Goal: Task Accomplishment & Management: Manage account settings

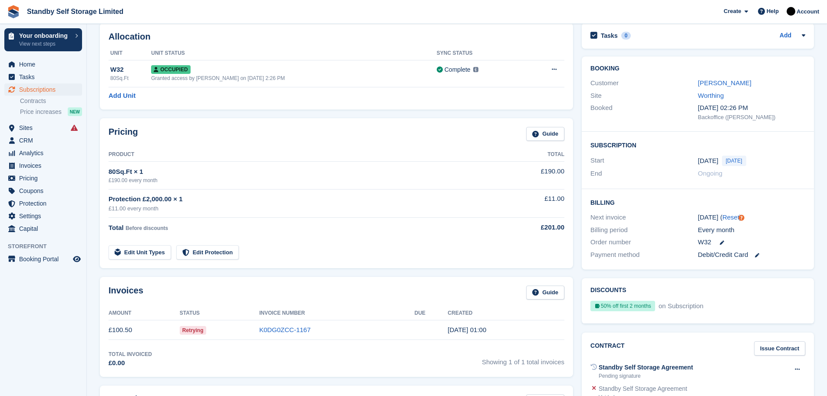
scroll to position [116, 0]
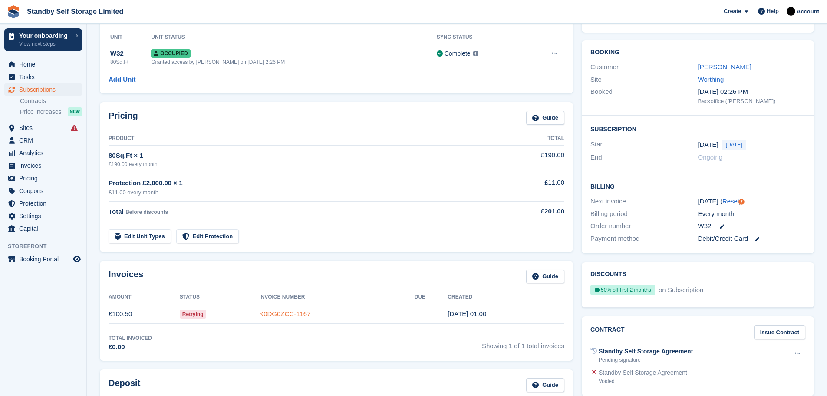
click at [290, 311] on link "K0DG0ZCC-1167" at bounding box center [284, 313] width 51 height 7
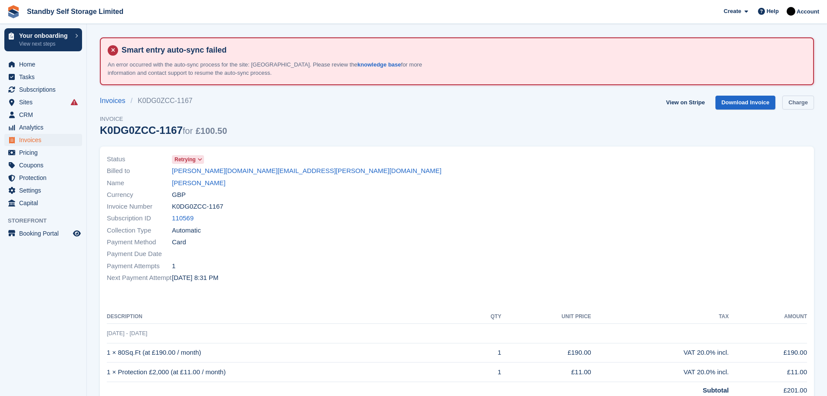
click at [800, 103] on link "Charge" at bounding box center [799, 103] width 32 height 14
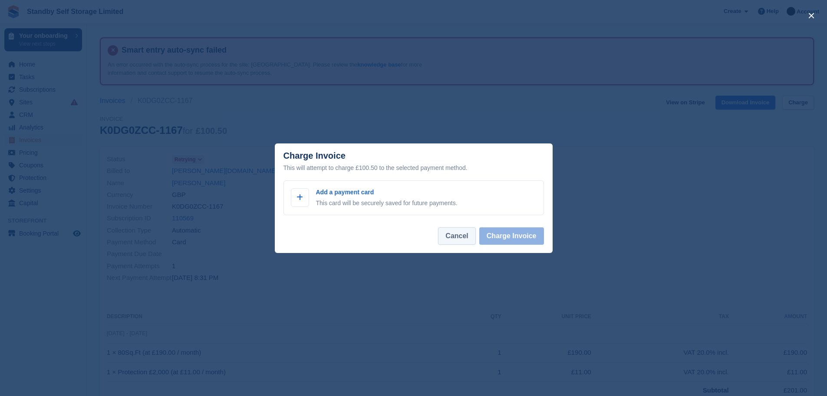
click at [459, 239] on button "Cancel" at bounding box center [456, 235] width 37 height 17
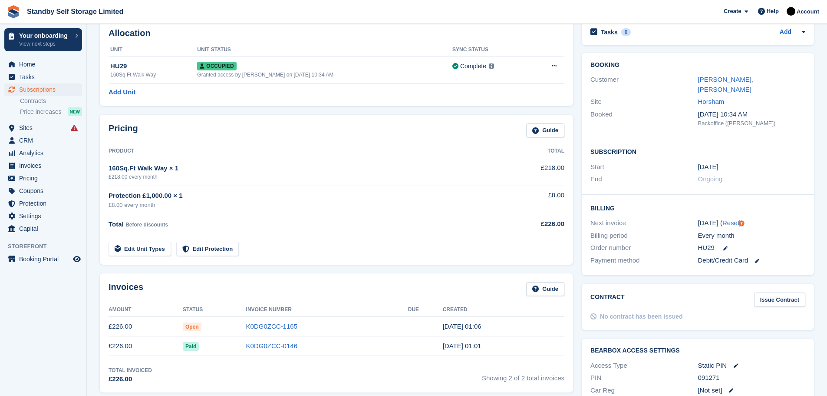
scroll to position [114, 0]
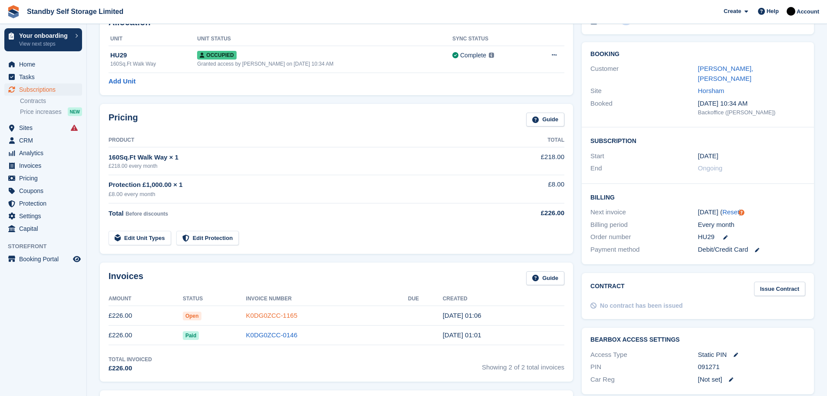
click at [279, 314] on link "K0DG0ZCC-1165" at bounding box center [271, 314] width 51 height 7
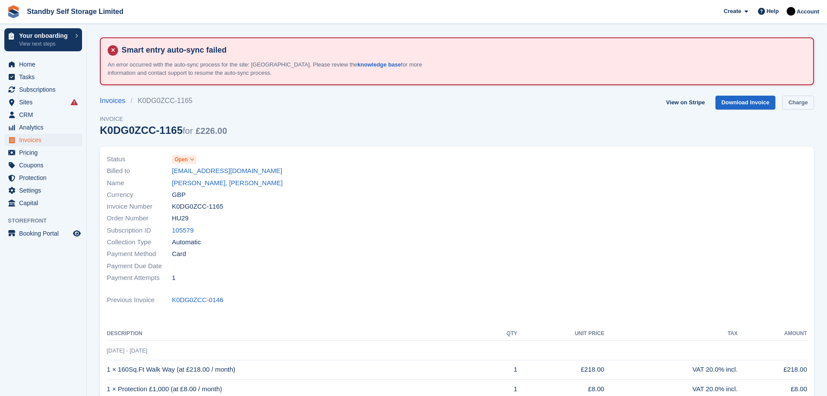
click at [799, 103] on link "Charge" at bounding box center [799, 103] width 32 height 14
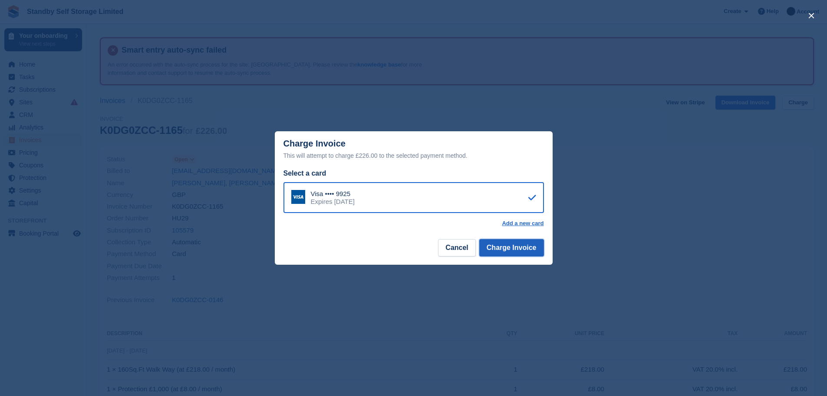
click at [524, 245] on button "Charge Invoice" at bounding box center [511, 247] width 65 height 17
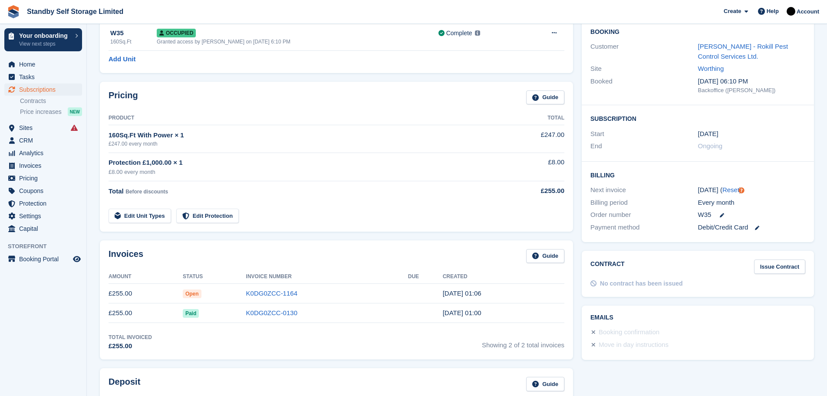
scroll to position [138, 0]
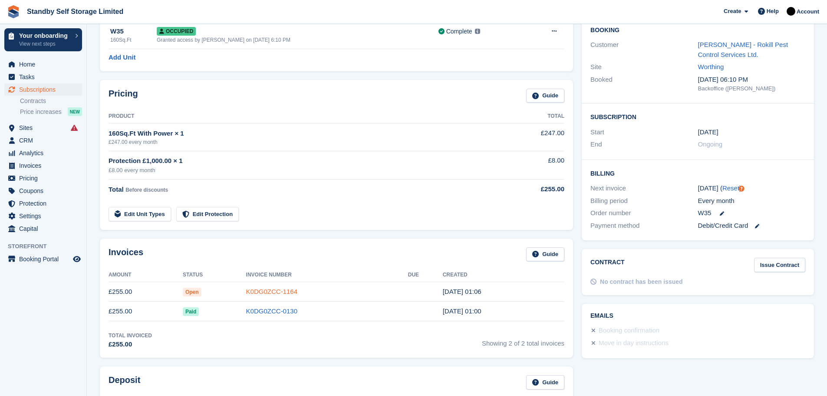
click at [280, 293] on link "K0DG0ZCC-1164" at bounding box center [271, 291] width 51 height 7
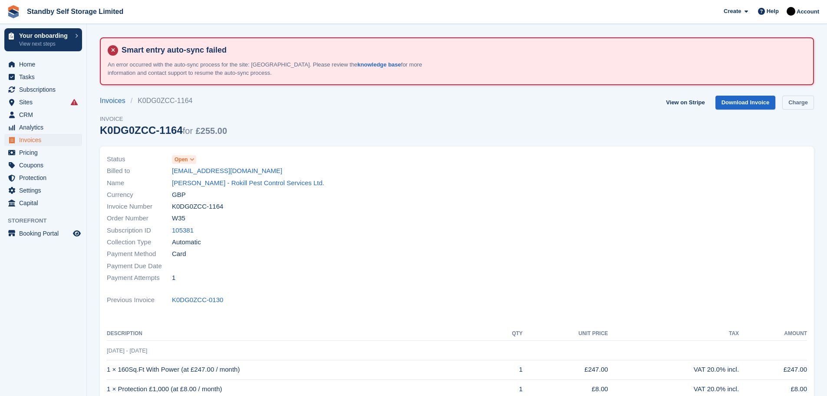
click at [803, 104] on link "Charge" at bounding box center [799, 103] width 32 height 14
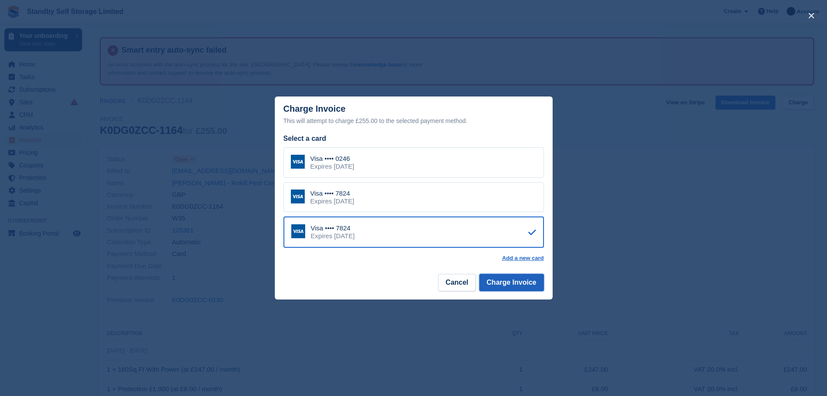
click at [516, 282] on button "Charge Invoice" at bounding box center [511, 282] width 65 height 17
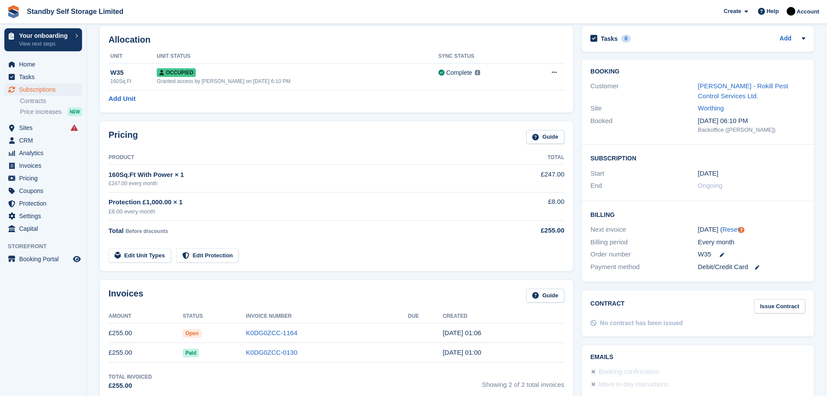
scroll to position [99, 0]
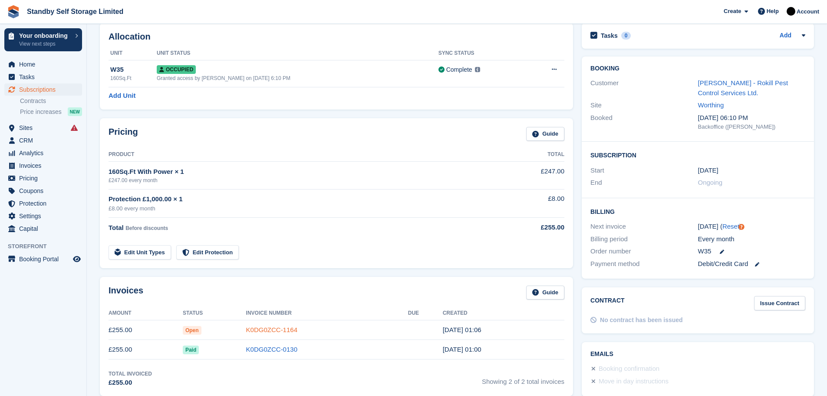
click at [286, 330] on link "K0DG0ZCC-1164" at bounding box center [271, 329] width 51 height 7
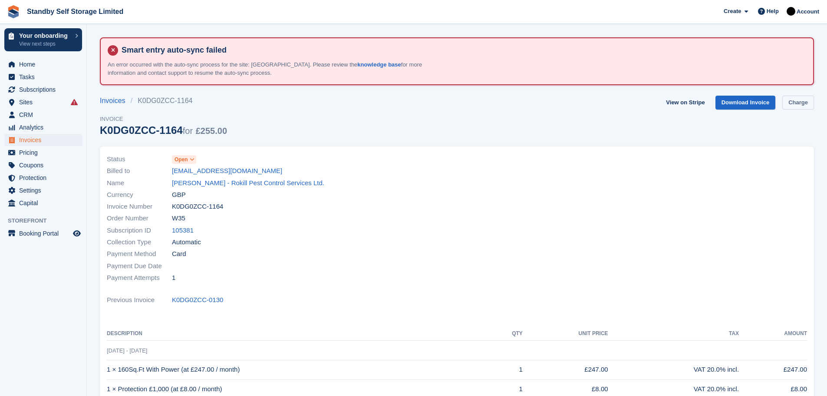
click at [800, 104] on link "Charge" at bounding box center [799, 103] width 32 height 14
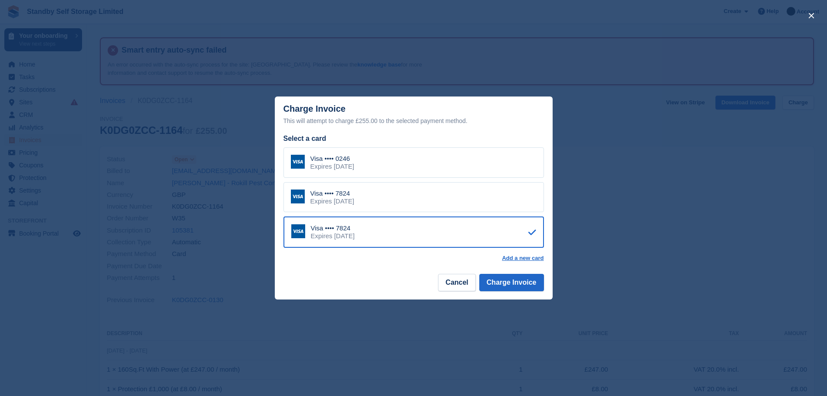
click at [396, 155] on div "Visa •••• 0246 Expires July 2028" at bounding box center [414, 162] width 261 height 30
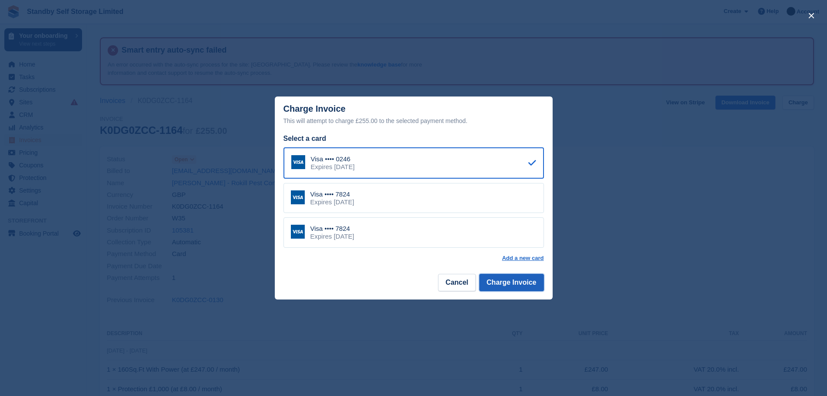
click at [506, 284] on button "Charge Invoice" at bounding box center [511, 282] width 65 height 17
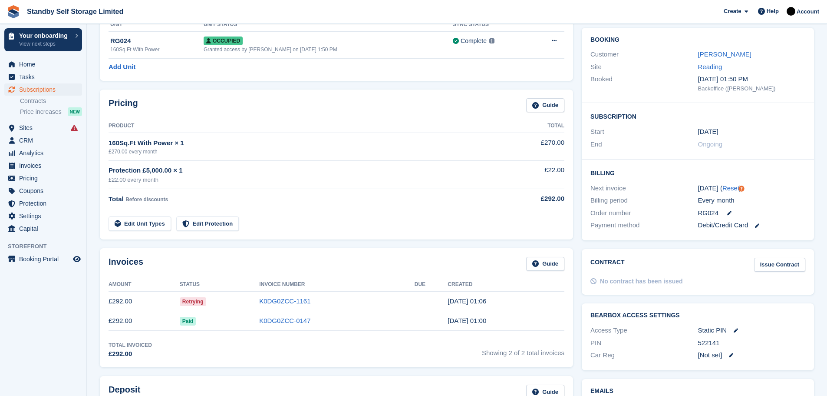
scroll to position [129, 0]
click at [286, 301] on link "K0DG0ZCC-1161" at bounding box center [284, 299] width 51 height 7
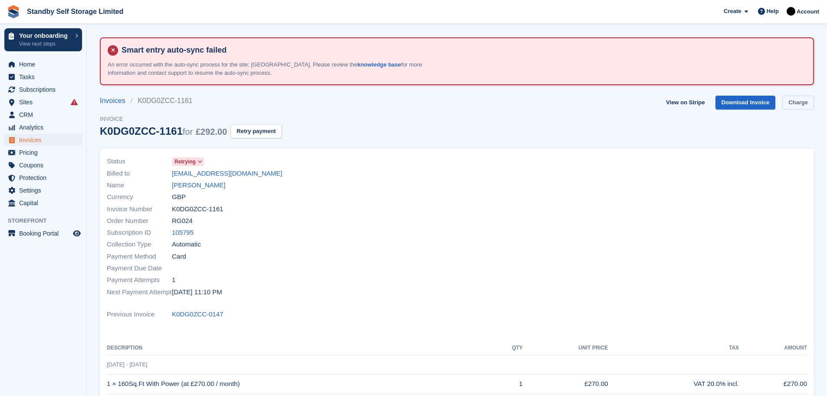
click at [793, 101] on link "Charge" at bounding box center [799, 103] width 32 height 14
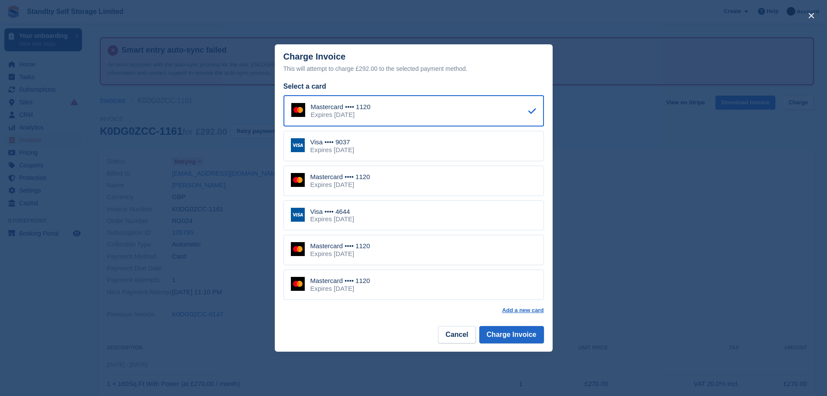
click at [354, 147] on div "Expires August 2030" at bounding box center [333, 150] width 44 height 8
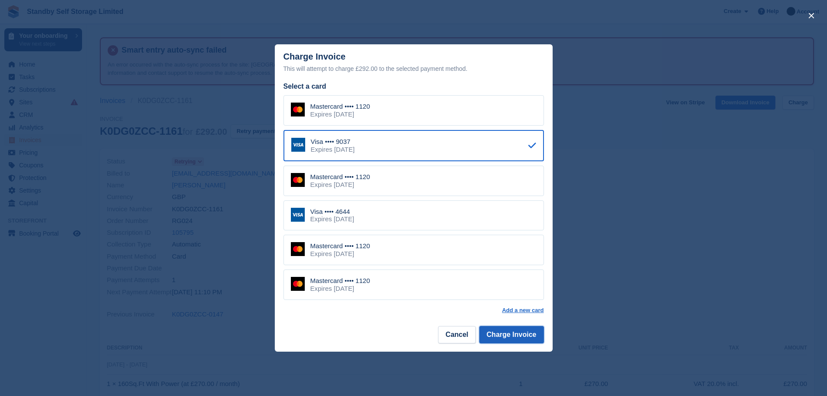
click at [495, 335] on button "Charge Invoice" at bounding box center [511, 334] width 65 height 17
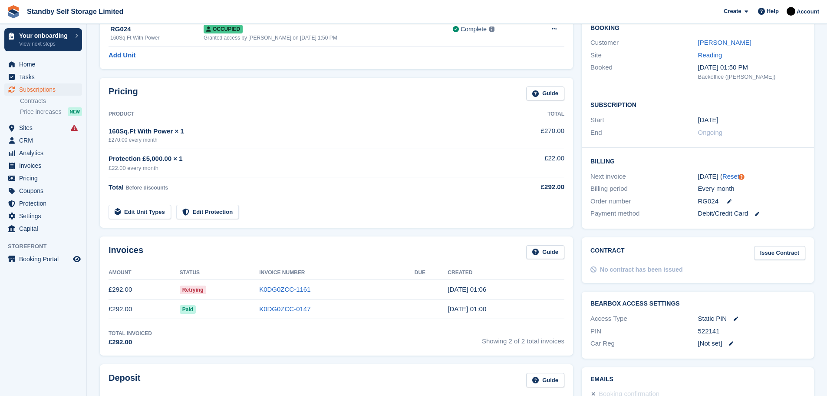
scroll to position [147, 0]
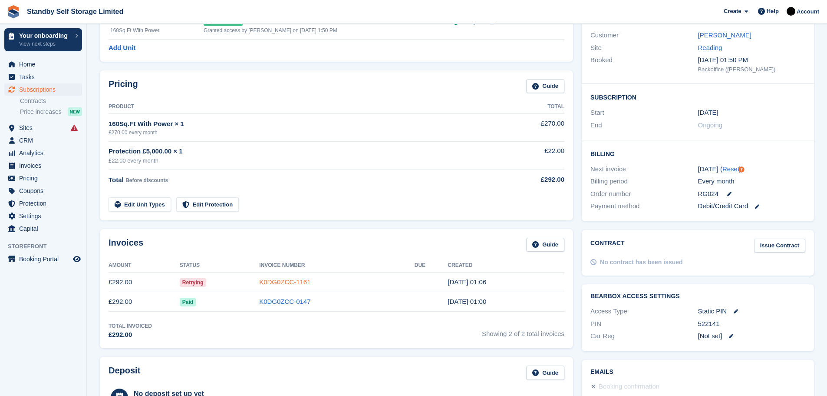
click at [282, 284] on link "K0DG0ZCC-1161" at bounding box center [284, 281] width 51 height 7
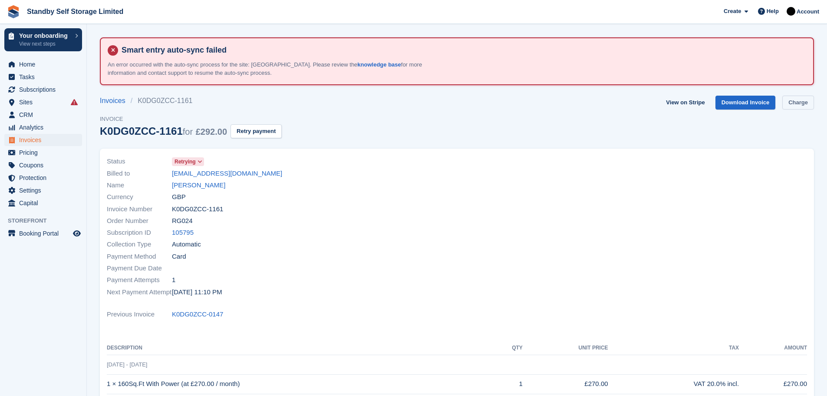
click at [796, 102] on link "Charge" at bounding box center [799, 103] width 32 height 14
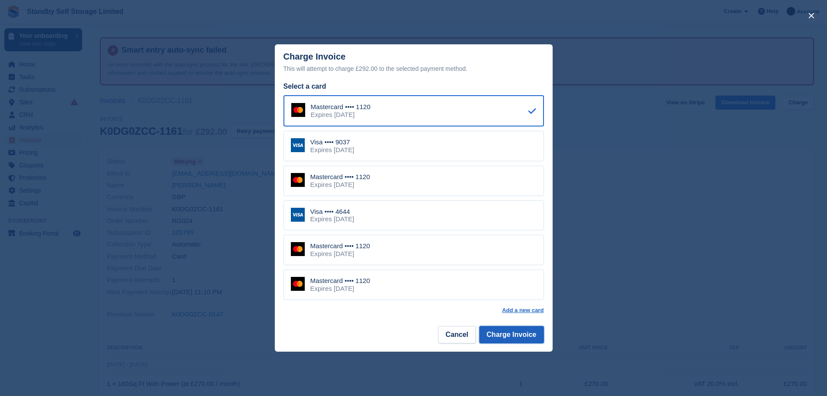
click at [507, 330] on button "Charge Invoice" at bounding box center [511, 334] width 65 height 17
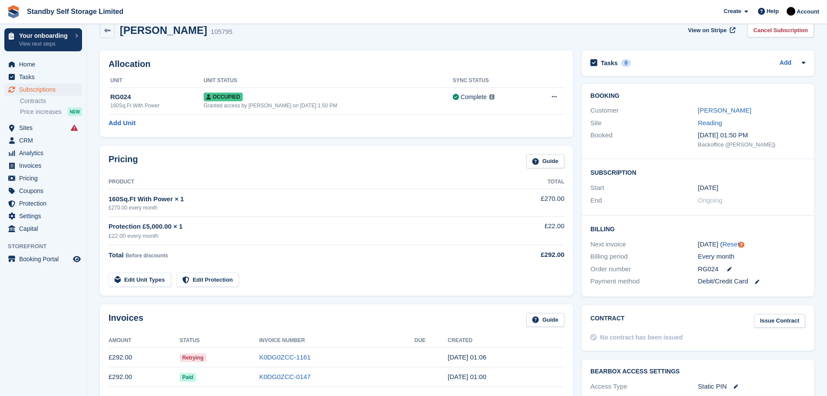
scroll to position [75, 0]
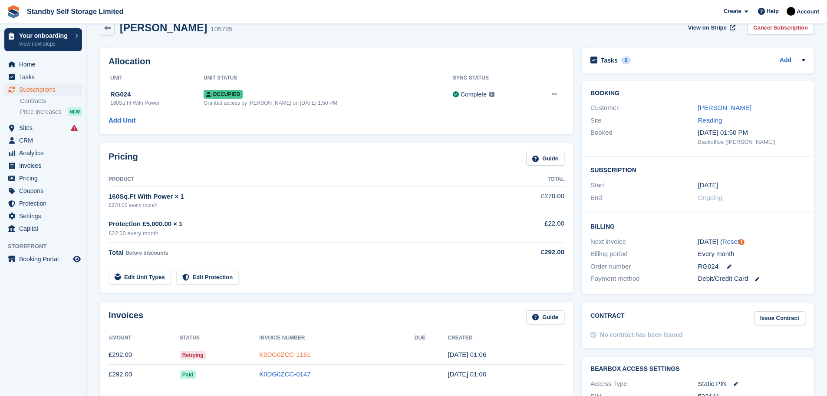
click at [290, 352] on link "K0DG0ZCC-1161" at bounding box center [284, 353] width 51 height 7
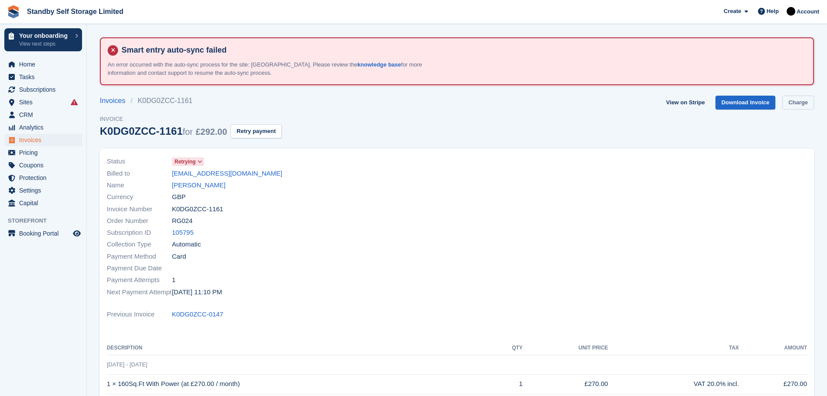
click at [795, 106] on link "Charge" at bounding box center [799, 103] width 32 height 14
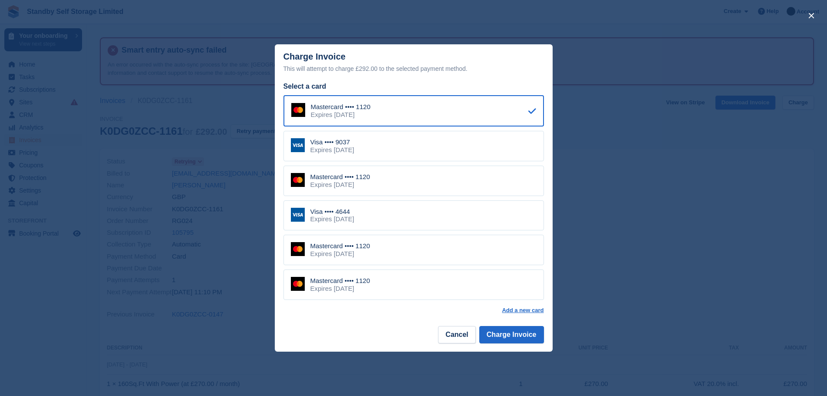
click at [413, 215] on div "Visa •••• 4644 Expires August 2029" at bounding box center [414, 215] width 261 height 30
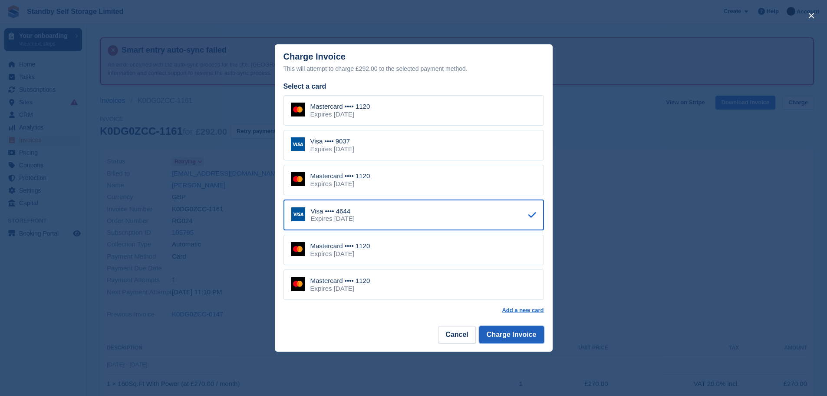
click at [518, 336] on button "Charge Invoice" at bounding box center [511, 334] width 65 height 17
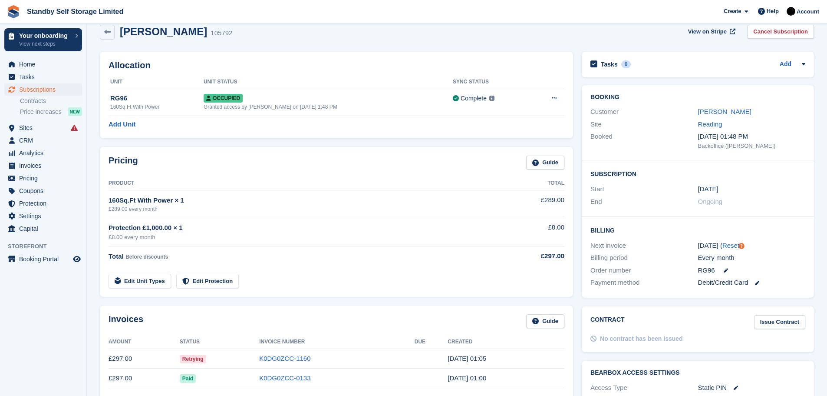
scroll to position [73, 0]
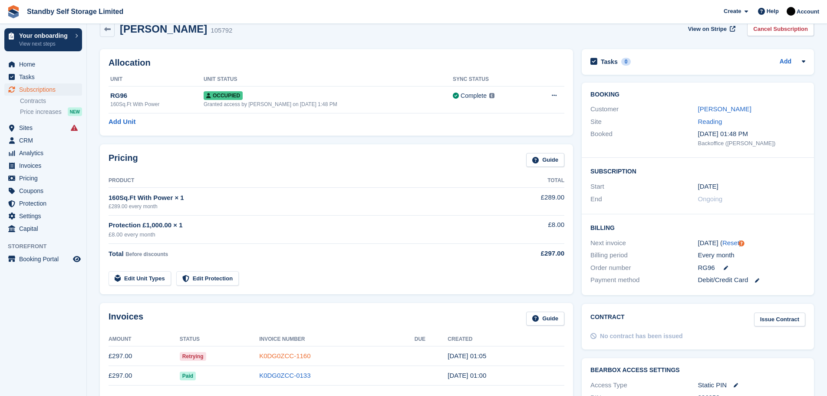
click at [288, 357] on link "K0DG0ZCC-1160" at bounding box center [284, 355] width 51 height 7
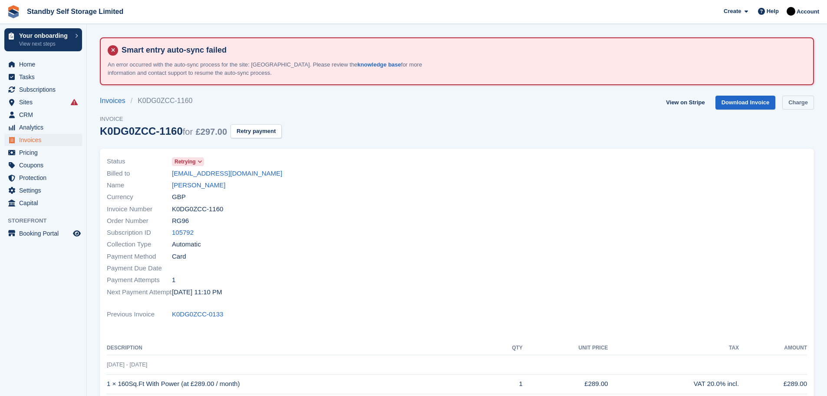
click at [800, 103] on link "Charge" at bounding box center [799, 103] width 32 height 14
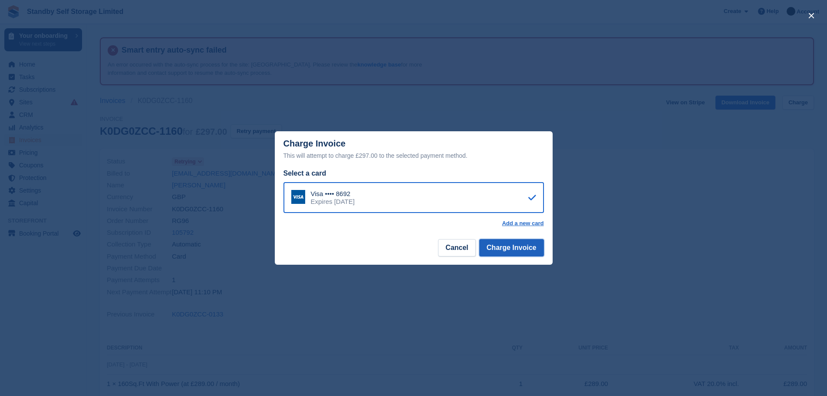
click at [497, 249] on button "Charge Invoice" at bounding box center [511, 247] width 65 height 17
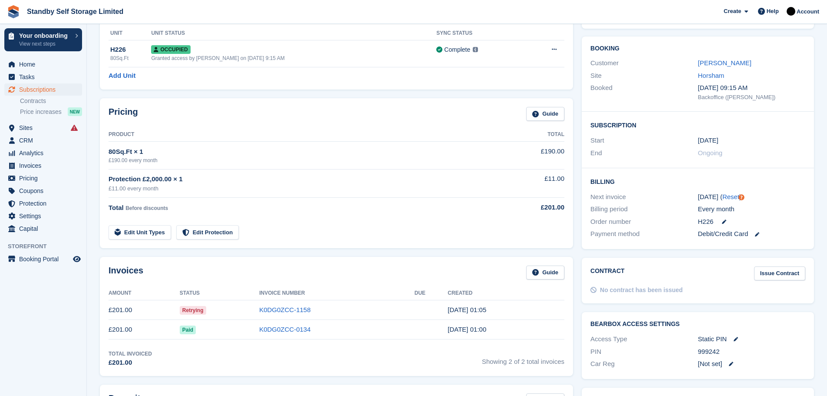
scroll to position [122, 0]
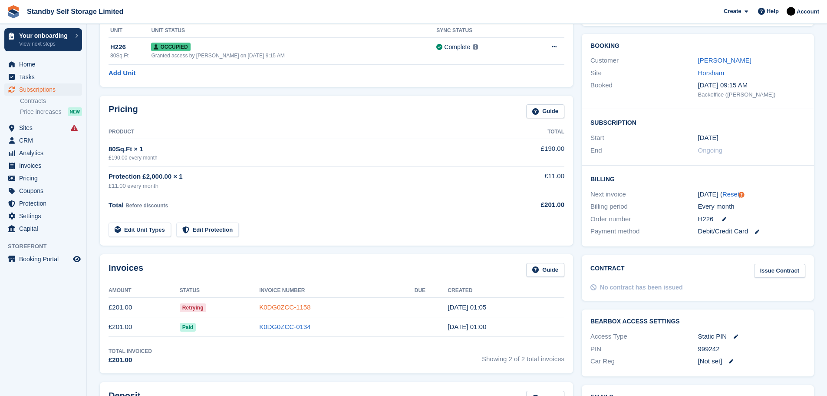
click at [302, 304] on link "K0DG0ZCC-1158" at bounding box center [284, 306] width 51 height 7
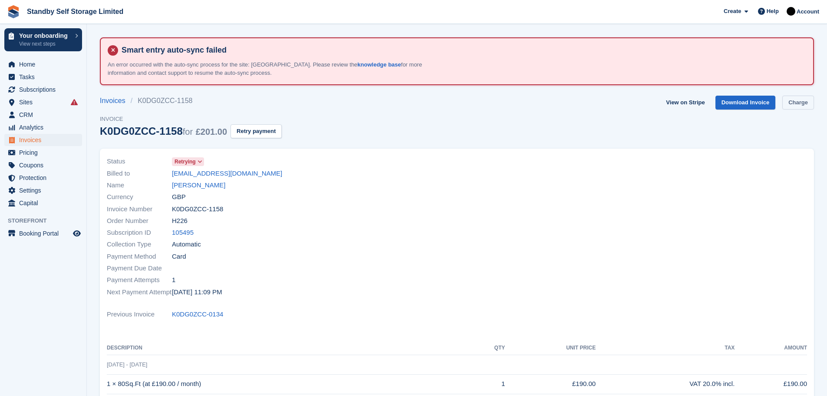
click at [800, 103] on link "Charge" at bounding box center [799, 103] width 32 height 14
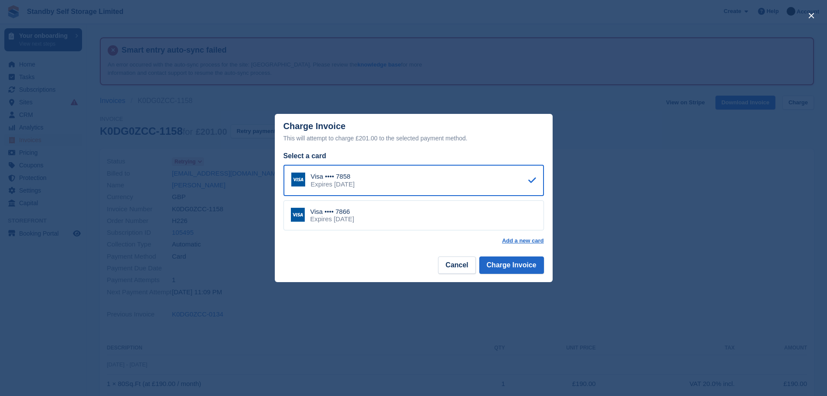
click at [497, 219] on div "Visa •••• 7866 Expires [DATE]" at bounding box center [414, 215] width 261 height 30
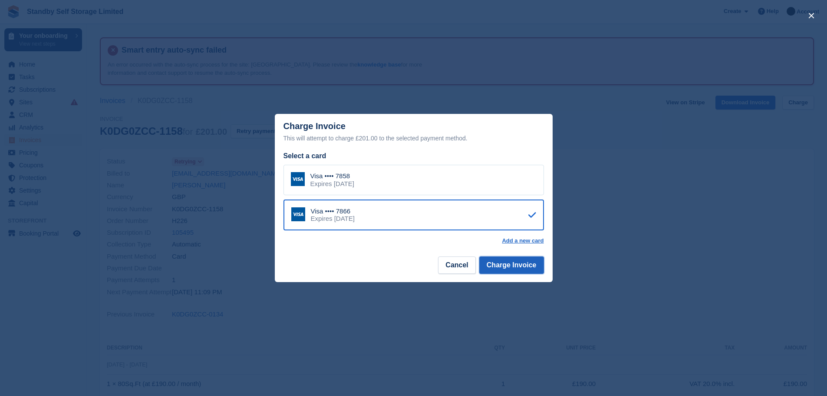
click at [505, 267] on button "Charge Invoice" at bounding box center [511, 264] width 65 height 17
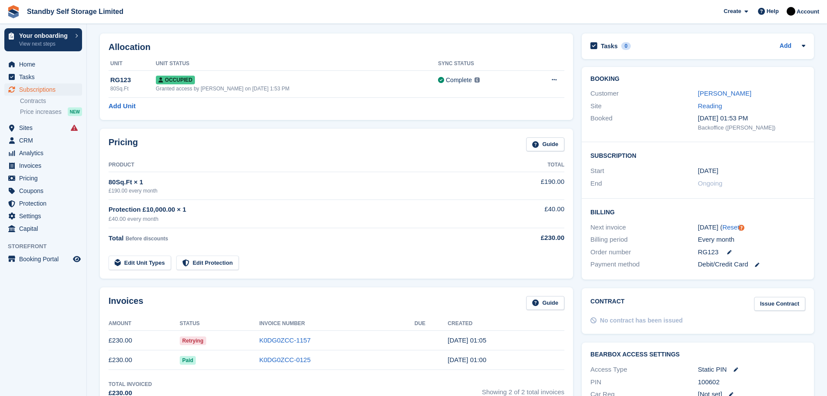
scroll to position [100, 0]
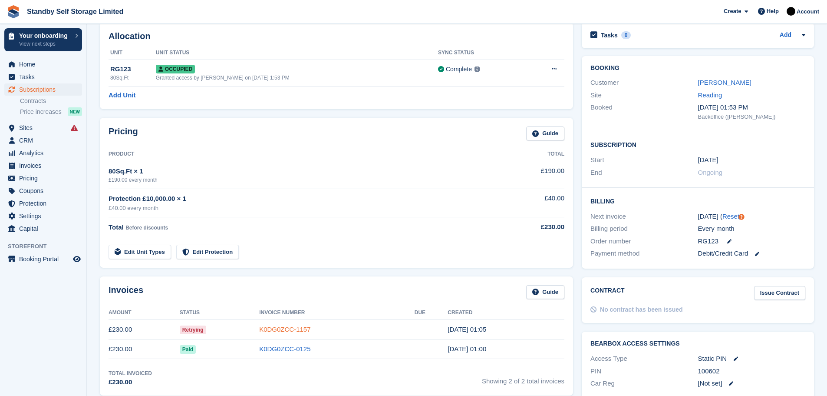
click at [278, 329] on link "K0DG0ZCC-1157" at bounding box center [284, 328] width 51 height 7
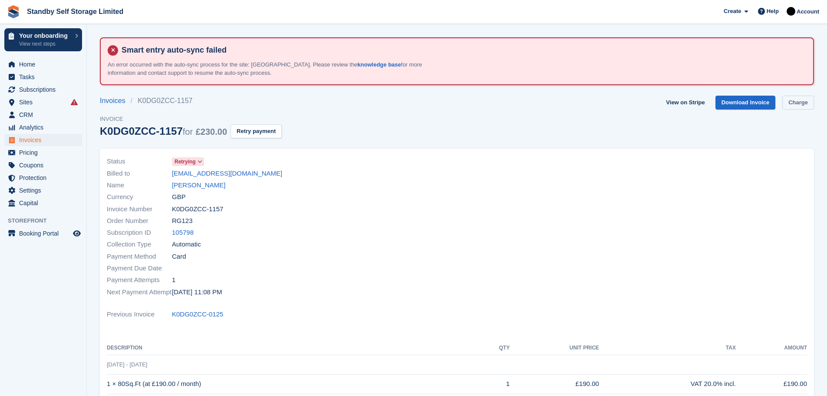
click at [787, 101] on link "Charge" at bounding box center [799, 103] width 32 height 14
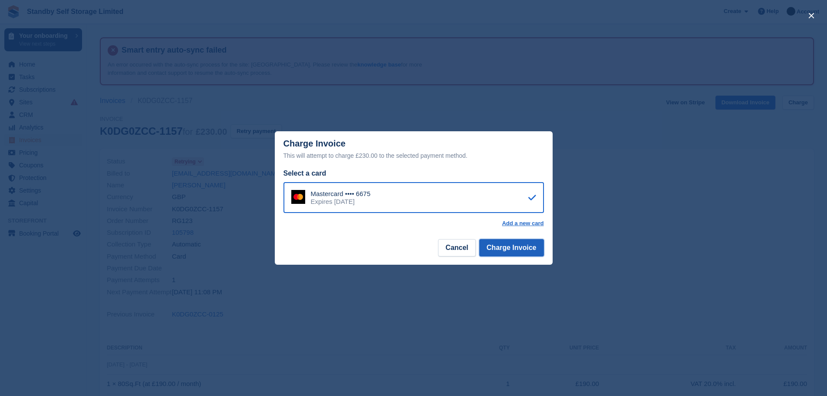
click at [496, 248] on button "Charge Invoice" at bounding box center [511, 247] width 65 height 17
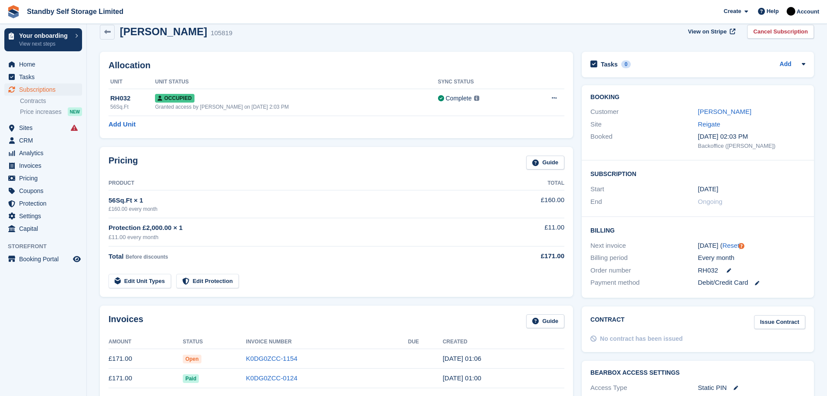
scroll to position [78, 0]
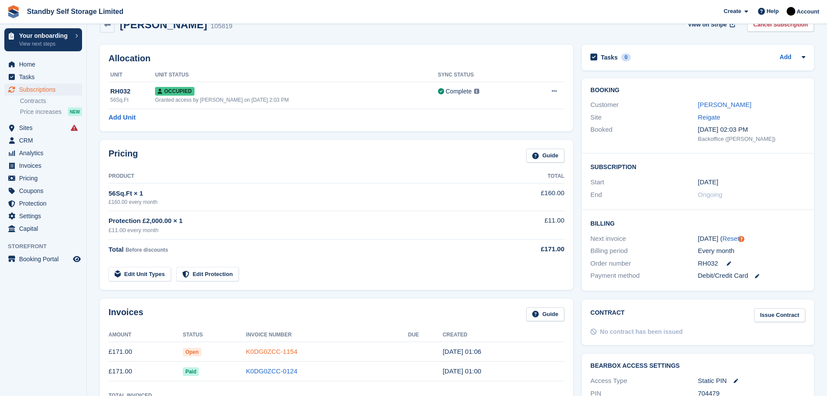
click at [278, 348] on link "K0DG0ZCC-1154" at bounding box center [271, 350] width 51 height 7
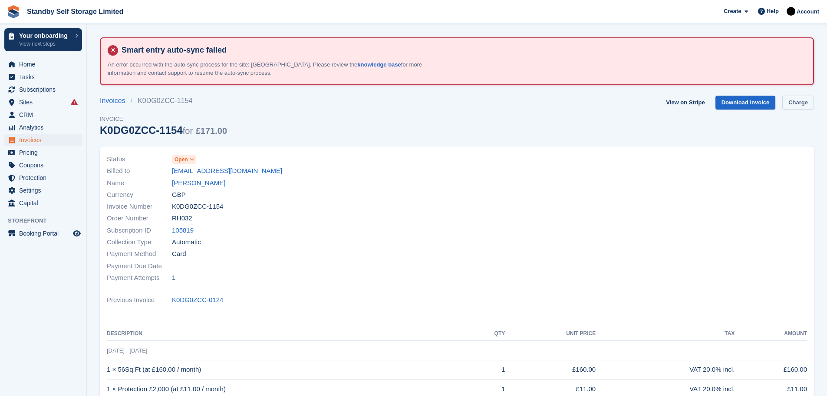
click at [791, 104] on link "Charge" at bounding box center [799, 103] width 32 height 14
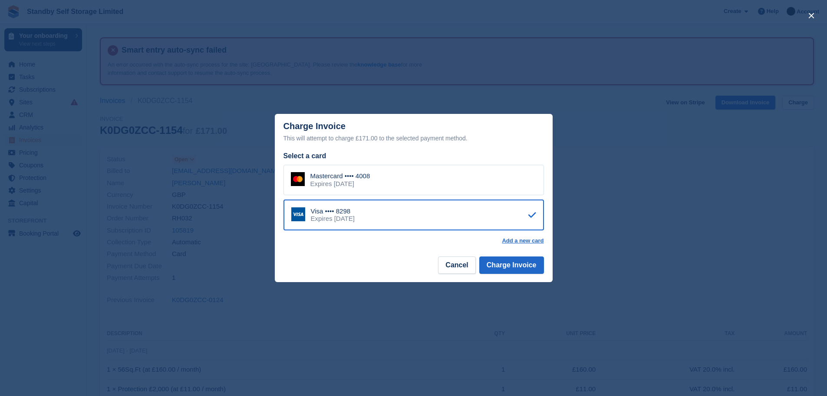
click at [411, 178] on div "Mastercard •••• 4008 Expires January 2029" at bounding box center [414, 180] width 261 height 30
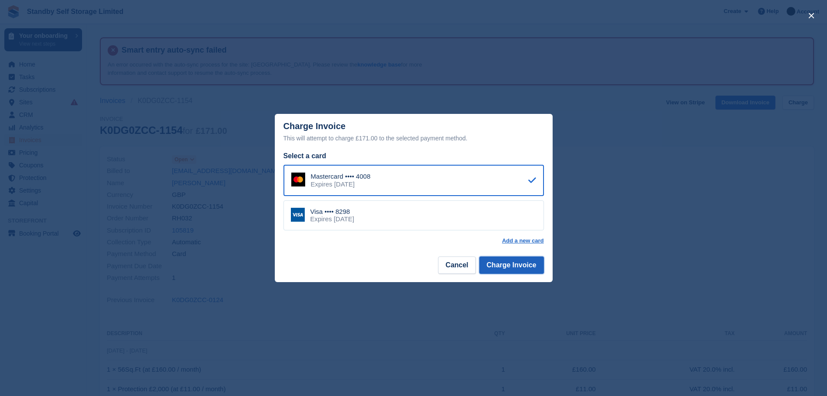
click at [508, 266] on button "Charge Invoice" at bounding box center [511, 264] width 65 height 17
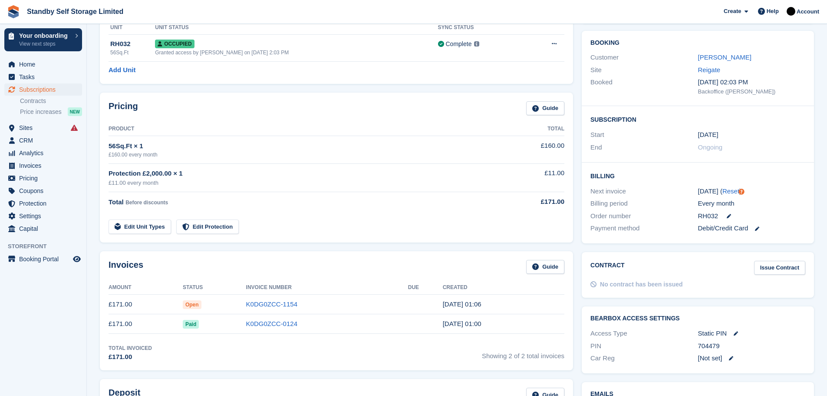
scroll to position [128, 0]
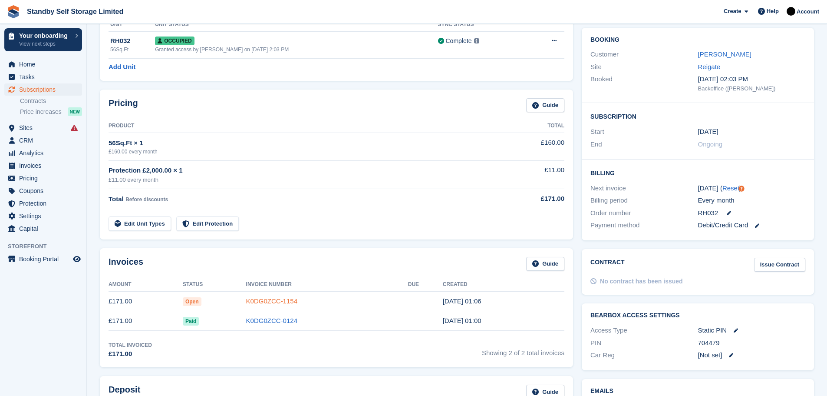
click at [276, 298] on link "K0DG0ZCC-1154" at bounding box center [271, 300] width 51 height 7
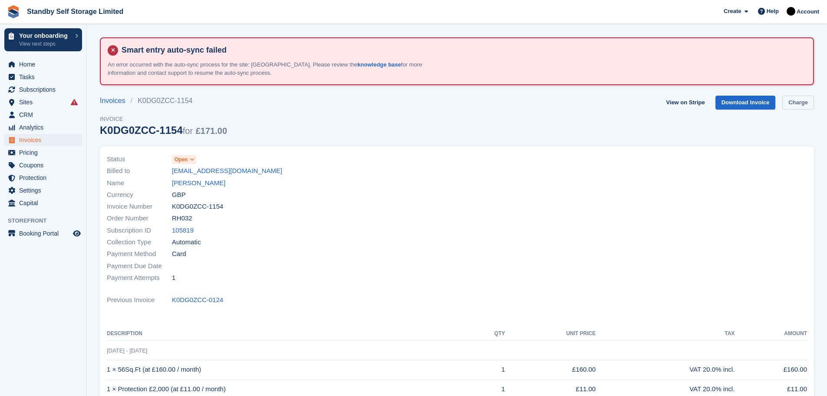
click at [796, 100] on link "Charge" at bounding box center [799, 103] width 32 height 14
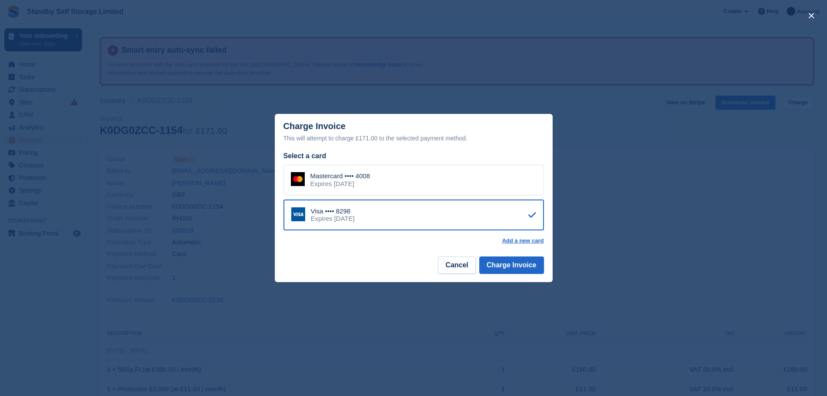
click at [381, 180] on div "Mastercard •••• 4008 Expires January 2029" at bounding box center [414, 180] width 261 height 30
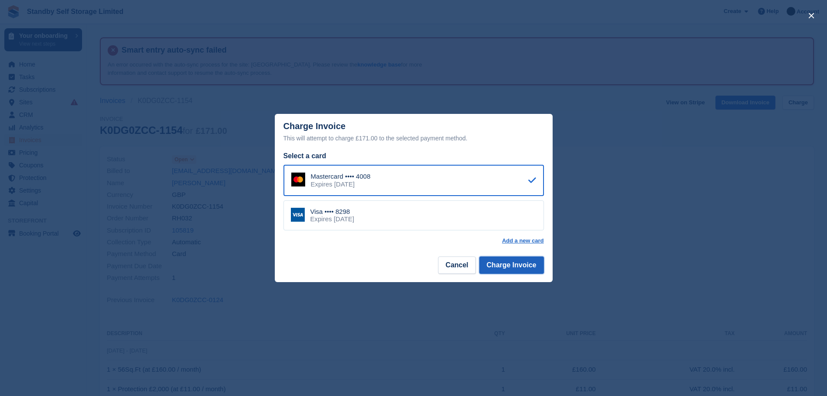
click at [522, 264] on button "Charge Invoice" at bounding box center [511, 264] width 65 height 17
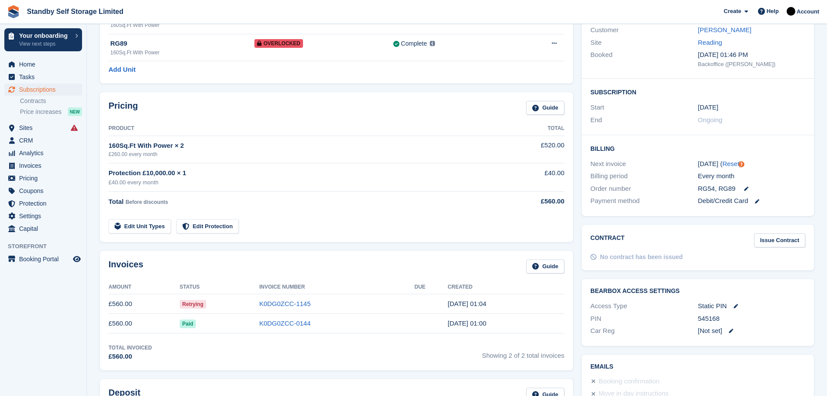
scroll to position [166, 0]
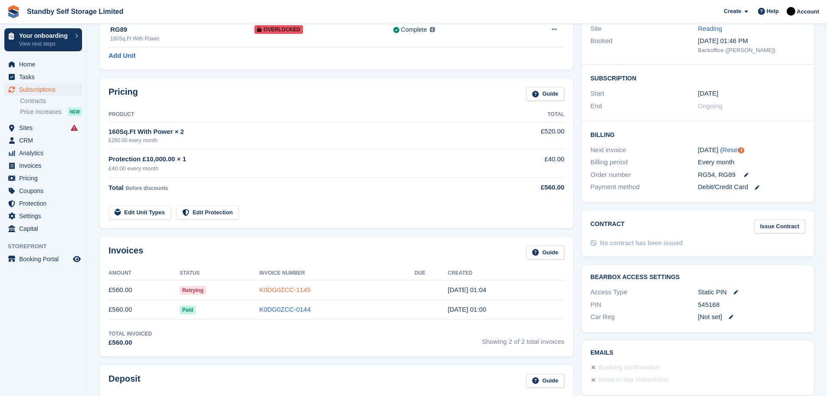
click at [291, 288] on link "K0DG0ZCC-1145" at bounding box center [284, 289] width 51 height 7
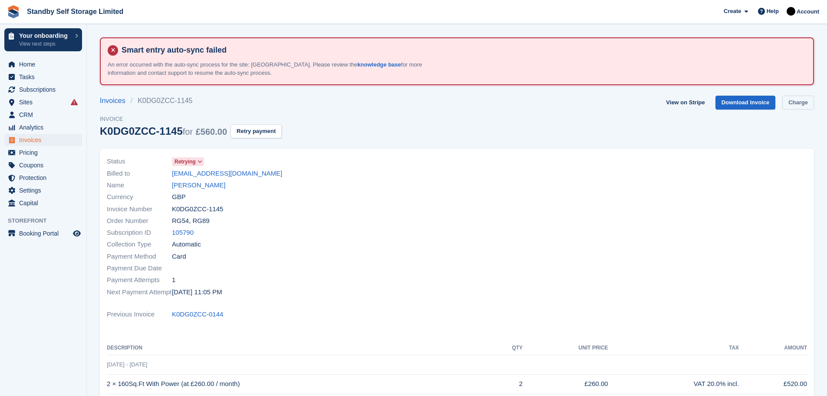
click at [798, 104] on link "Charge" at bounding box center [799, 103] width 32 height 14
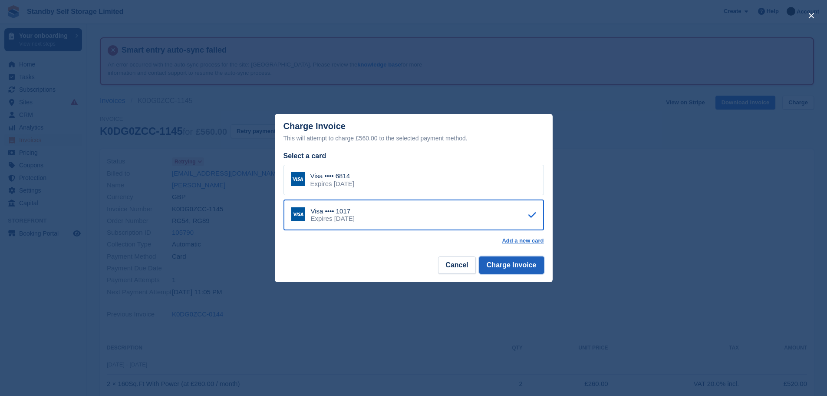
click at [496, 263] on button "Charge Invoice" at bounding box center [511, 264] width 65 height 17
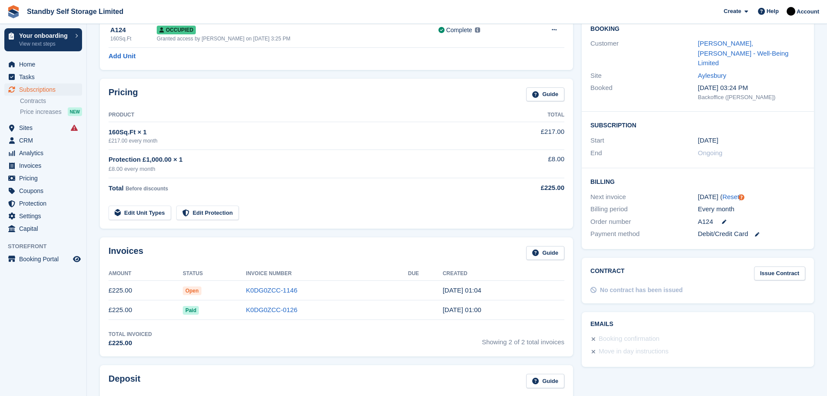
scroll to position [147, 0]
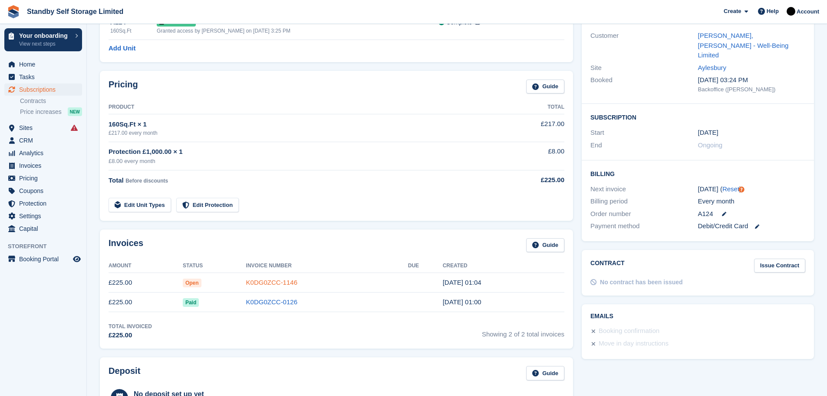
click at [273, 279] on link "K0DG0ZCC-1146" at bounding box center [271, 281] width 51 height 7
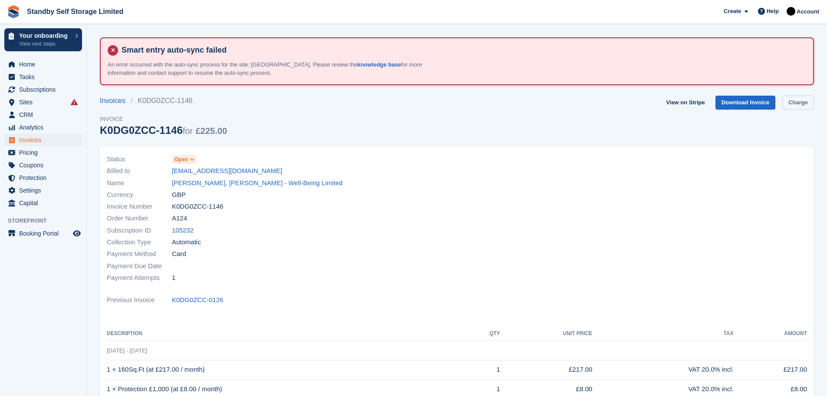
click at [793, 99] on link "Charge" at bounding box center [799, 103] width 32 height 14
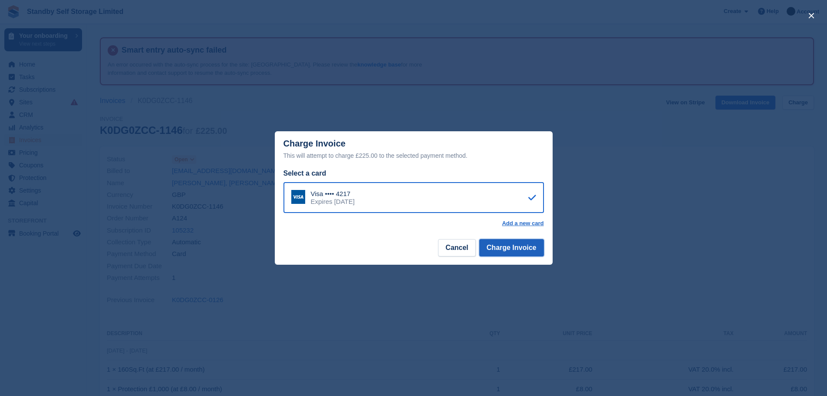
click at [516, 248] on button "Charge Invoice" at bounding box center [511, 247] width 65 height 17
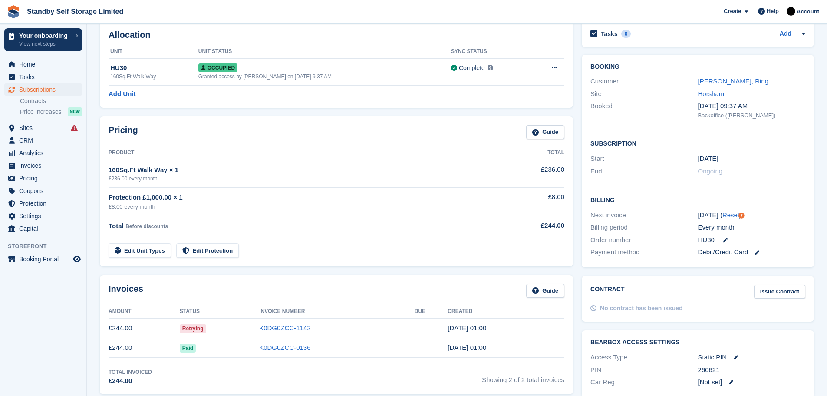
scroll to position [102, 0]
click at [281, 328] on link "K0DG0ZCC-1142" at bounding box center [284, 326] width 51 height 7
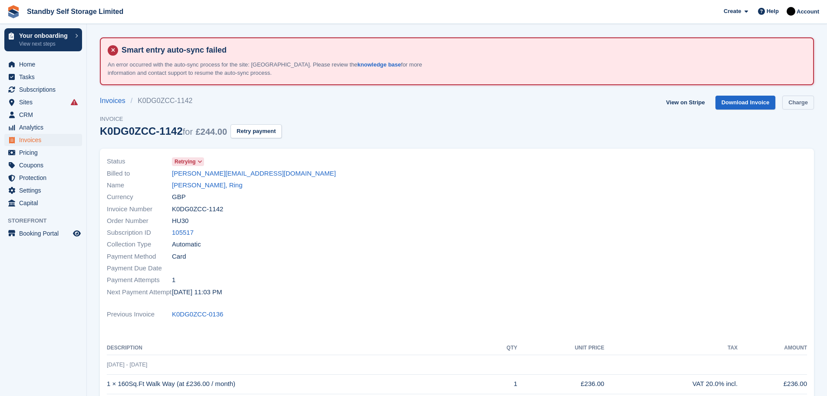
click at [798, 102] on link "Charge" at bounding box center [799, 103] width 32 height 14
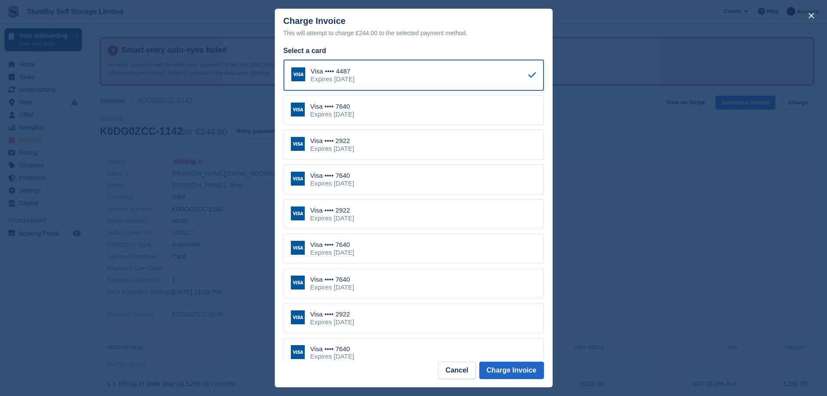
click at [354, 251] on div "Expires [DATE]" at bounding box center [333, 252] width 44 height 8
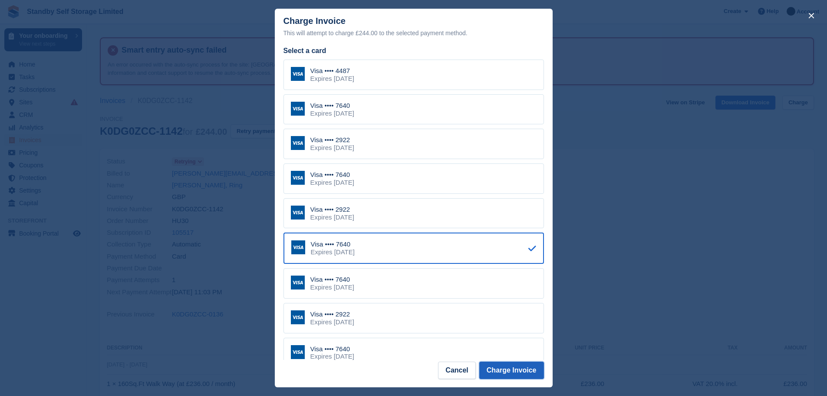
click at [499, 367] on button "Charge Invoice" at bounding box center [511, 369] width 65 height 17
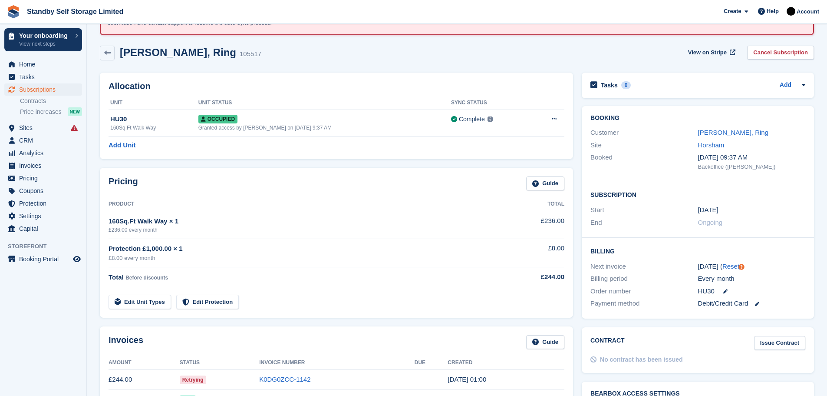
scroll to position [68, 0]
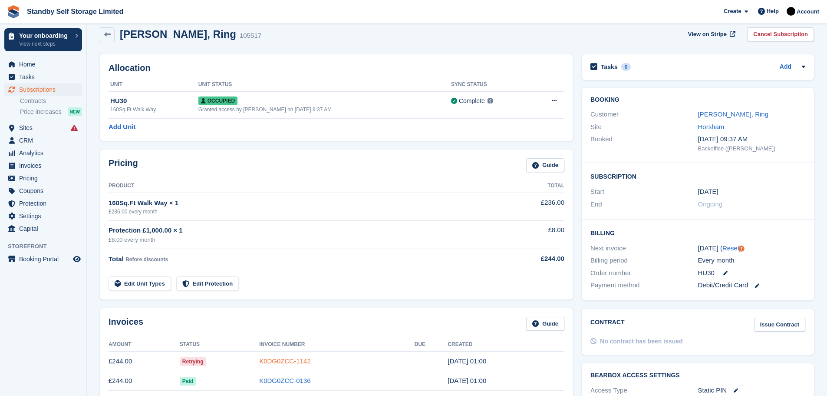
click at [274, 358] on link "K0DG0ZCC-1142" at bounding box center [284, 360] width 51 height 7
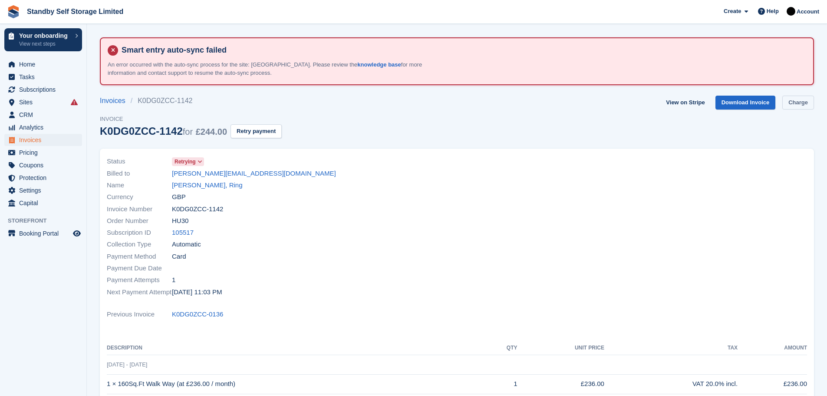
click at [788, 103] on link "Charge" at bounding box center [799, 103] width 32 height 14
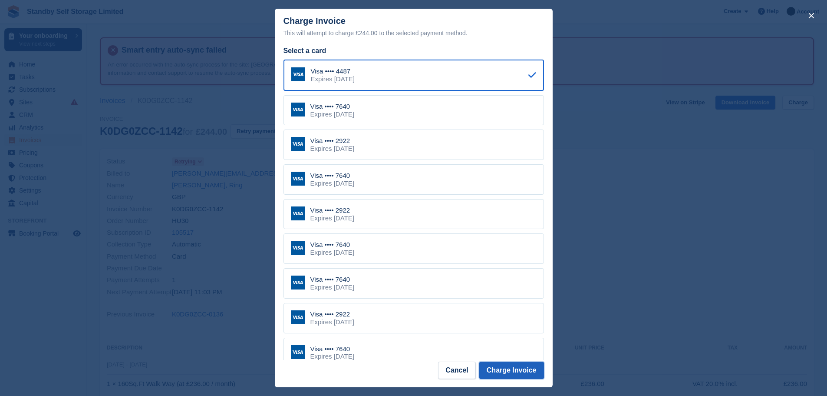
click at [504, 370] on button "Charge Invoice" at bounding box center [511, 369] width 65 height 17
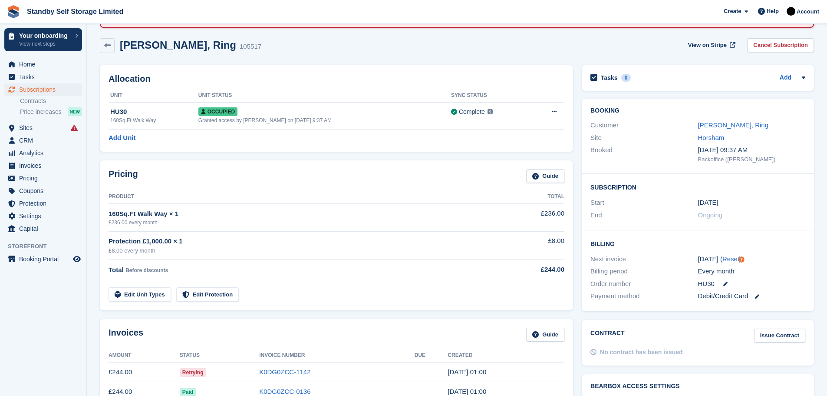
scroll to position [61, 0]
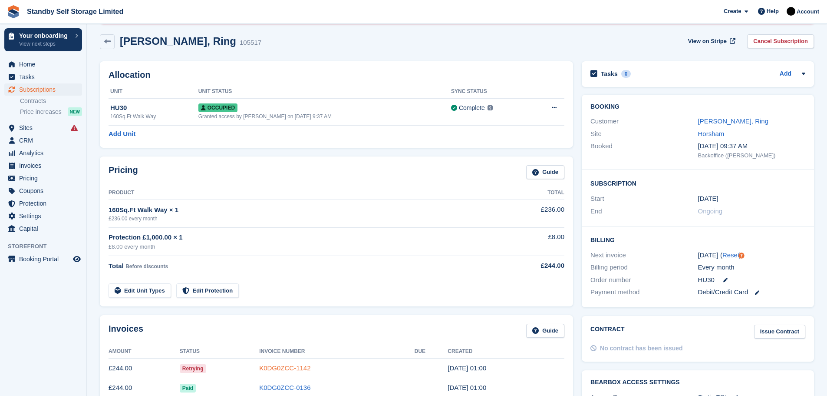
click at [288, 368] on link "K0DG0ZCC-1142" at bounding box center [284, 367] width 51 height 7
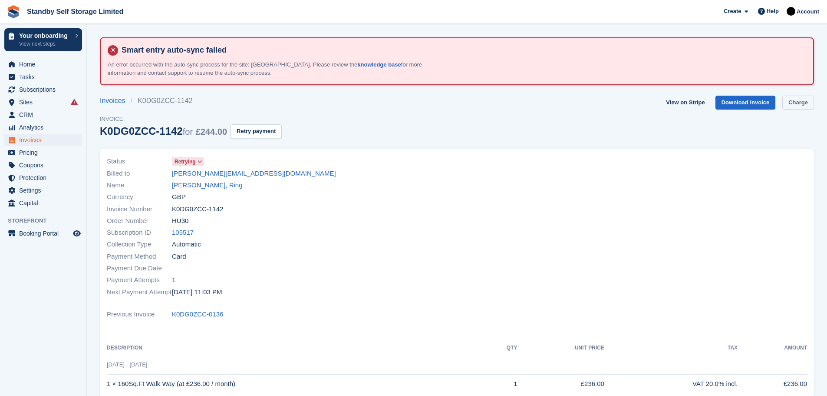
click at [797, 102] on link "Charge" at bounding box center [799, 103] width 32 height 14
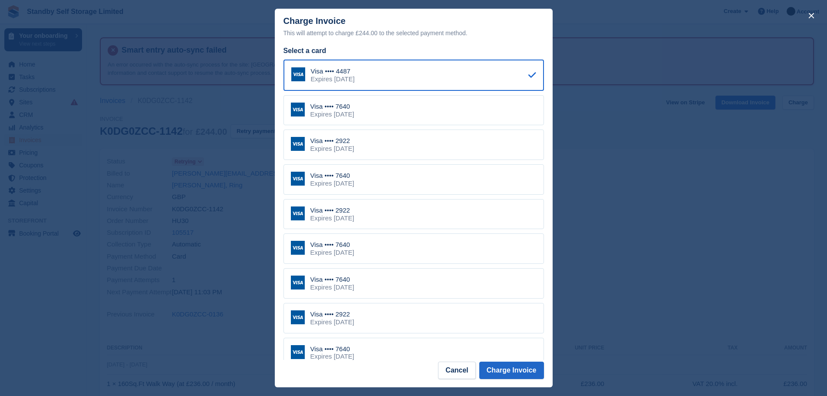
click at [397, 109] on div "Visa •••• 7640 Expires November 2030" at bounding box center [414, 110] width 261 height 30
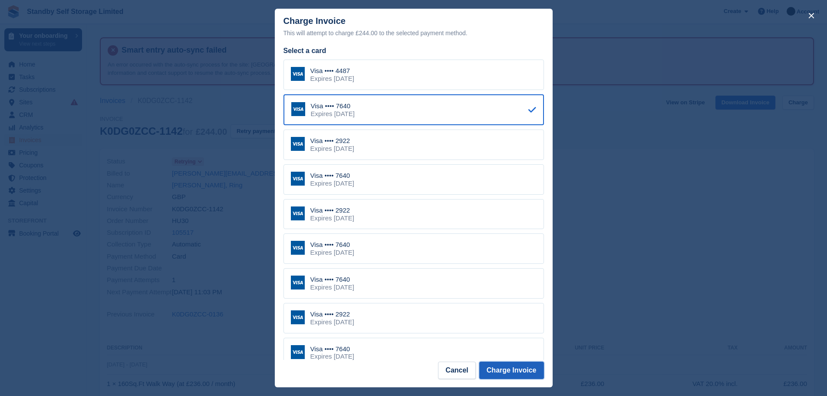
click at [505, 369] on button "Charge Invoice" at bounding box center [511, 369] width 65 height 17
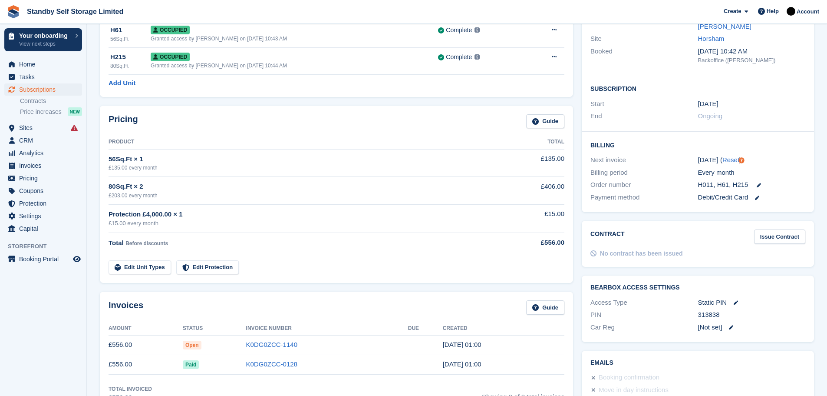
scroll to position [180, 0]
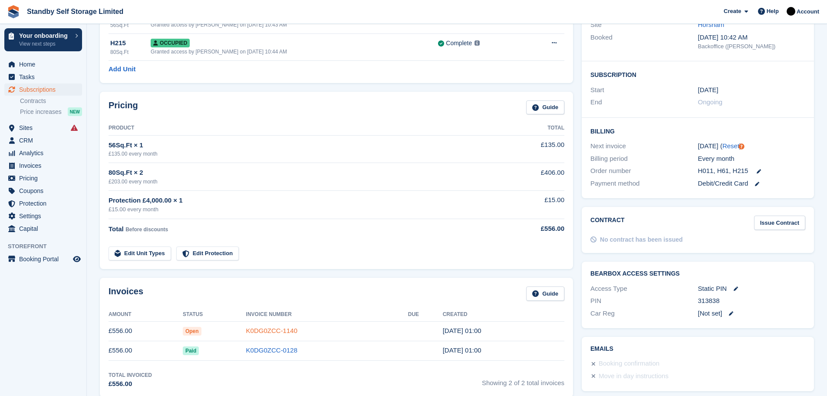
click at [263, 329] on link "K0DG0ZCC-1140" at bounding box center [271, 330] width 51 height 7
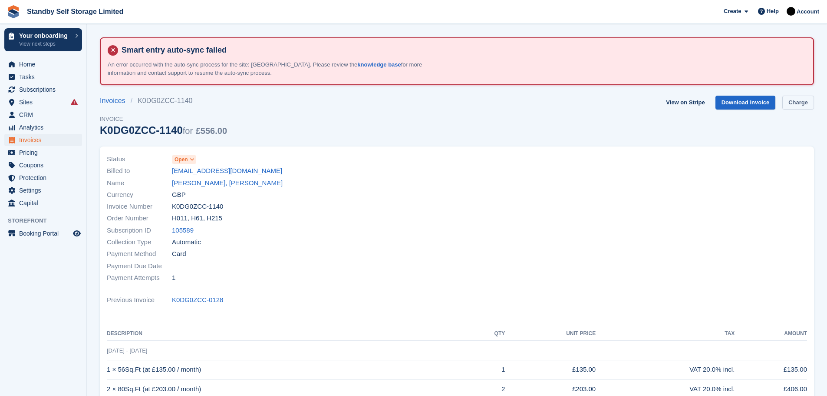
click at [804, 101] on link "Charge" at bounding box center [799, 103] width 32 height 14
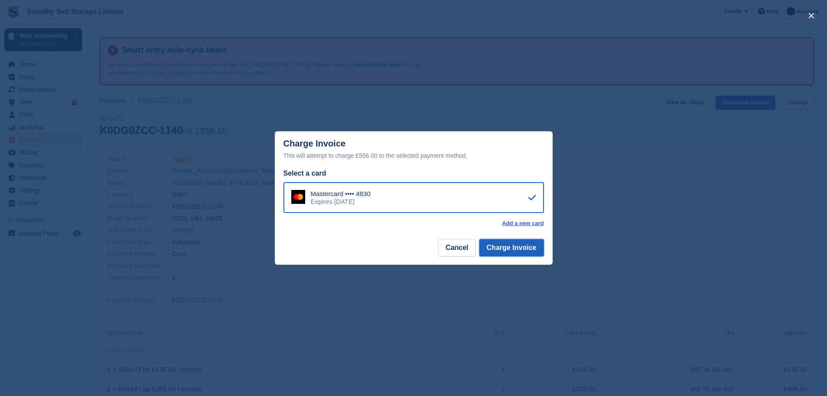
click at [507, 248] on button "Charge Invoice" at bounding box center [511, 247] width 65 height 17
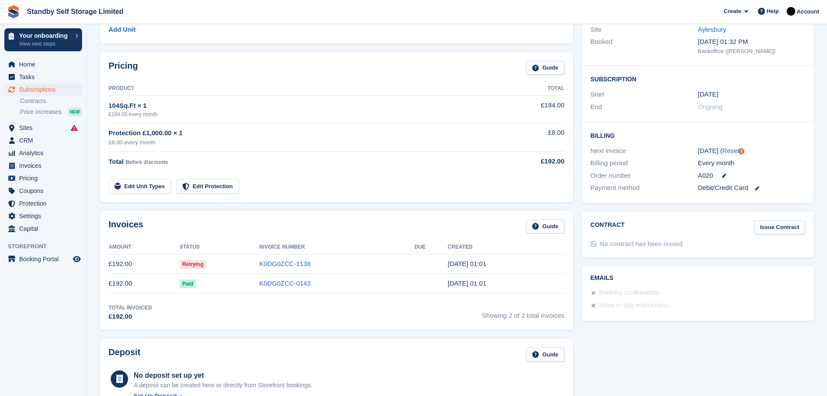
scroll to position [182, 0]
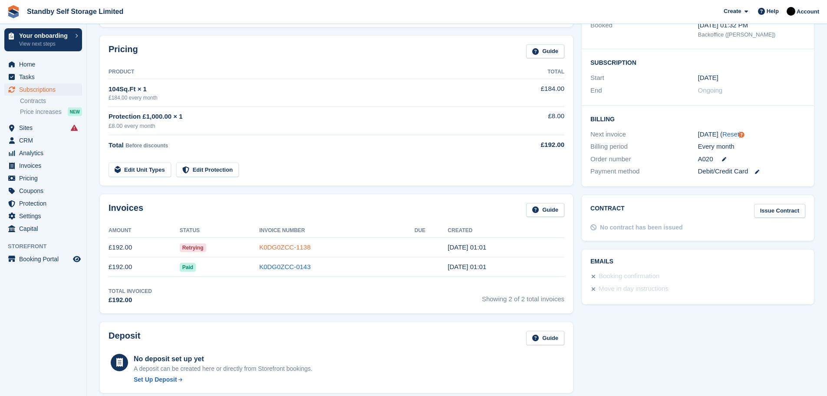
click at [281, 245] on link "K0DG0ZCC-1138" at bounding box center [284, 246] width 51 height 7
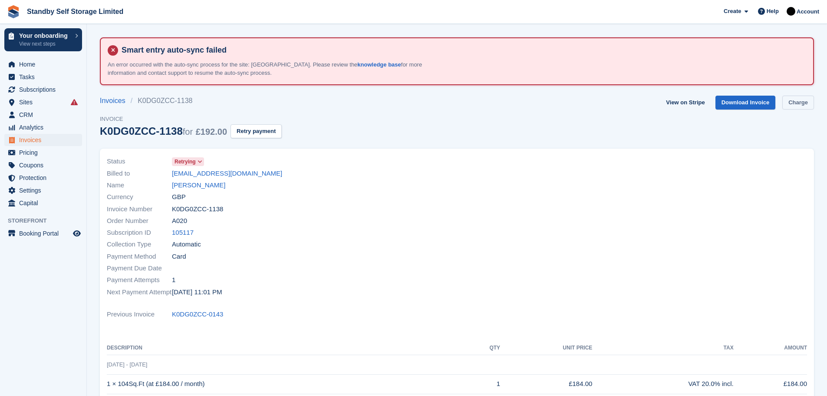
click at [798, 103] on link "Charge" at bounding box center [799, 103] width 32 height 14
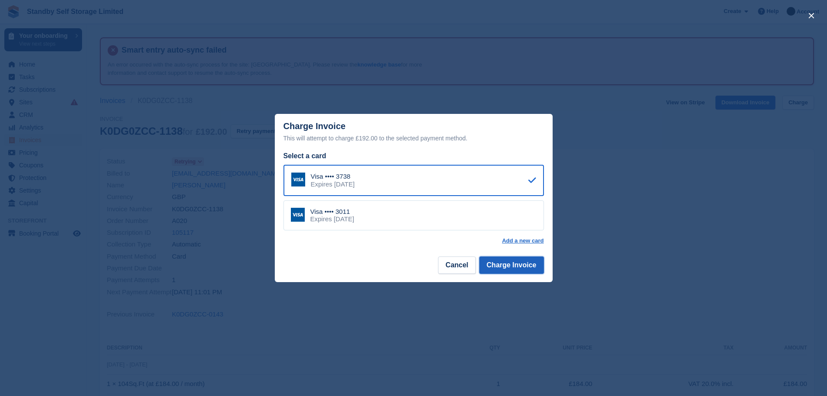
click at [500, 267] on button "Charge Invoice" at bounding box center [511, 264] width 65 height 17
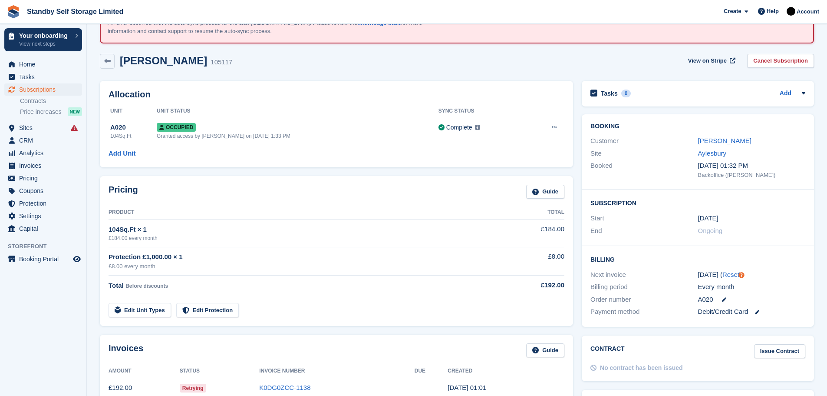
scroll to position [113, 0]
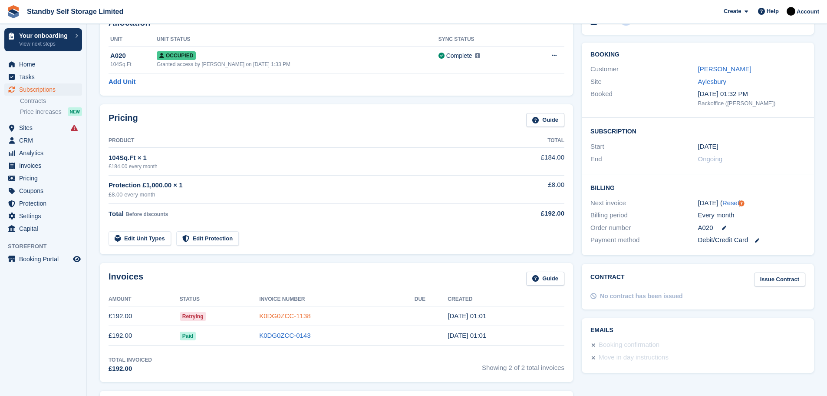
click at [288, 314] on link "K0DG0ZCC-1138" at bounding box center [284, 315] width 51 height 7
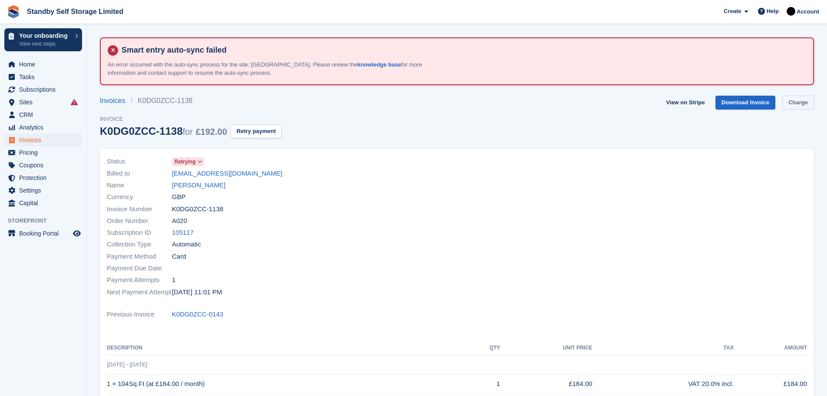
click at [807, 100] on link "Charge" at bounding box center [799, 103] width 32 height 14
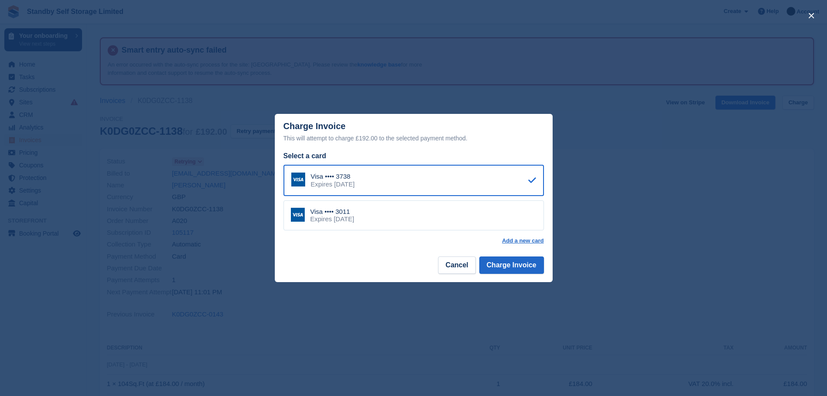
click at [383, 218] on div "Visa •••• 3011 Expires [DATE]" at bounding box center [414, 215] width 261 height 30
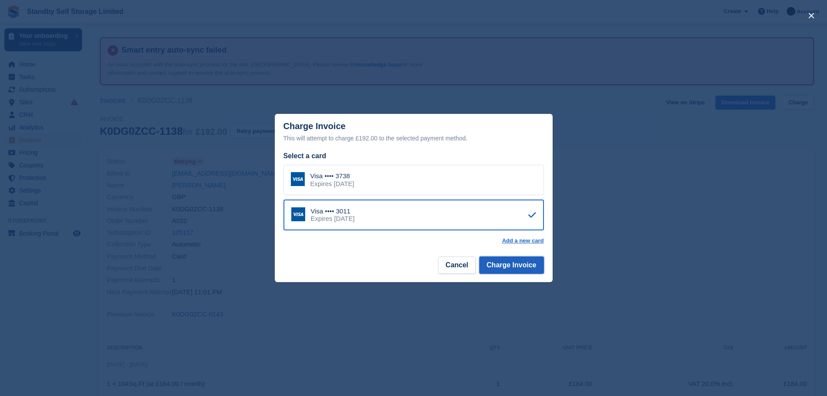
click at [497, 262] on button "Charge Invoice" at bounding box center [511, 264] width 65 height 17
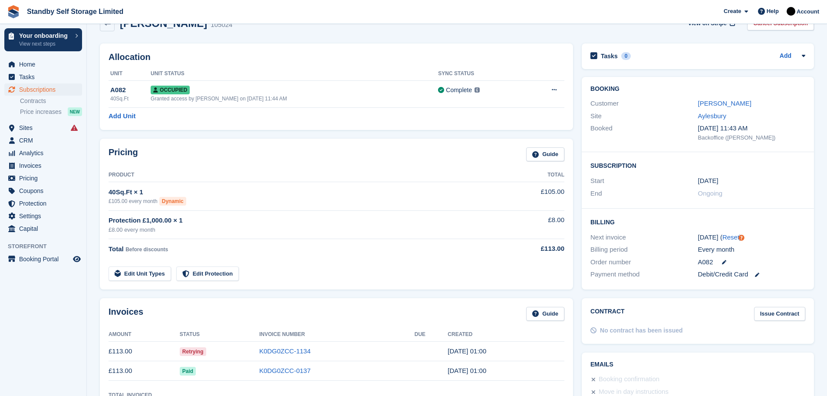
scroll to position [109, 0]
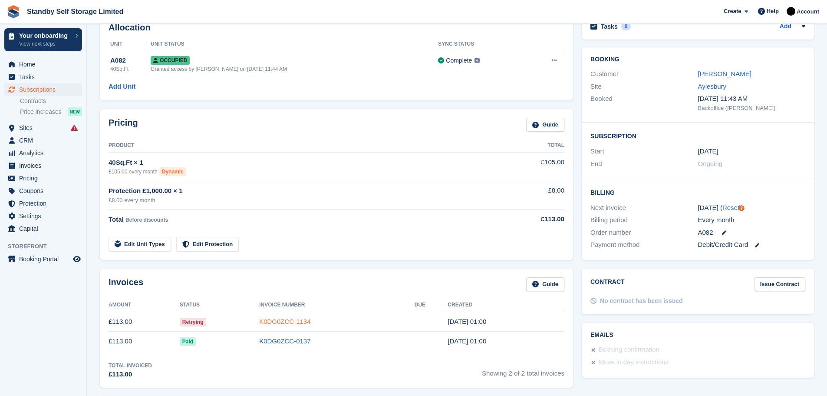
click at [291, 318] on link "K0DG0ZCC-1134" at bounding box center [284, 320] width 51 height 7
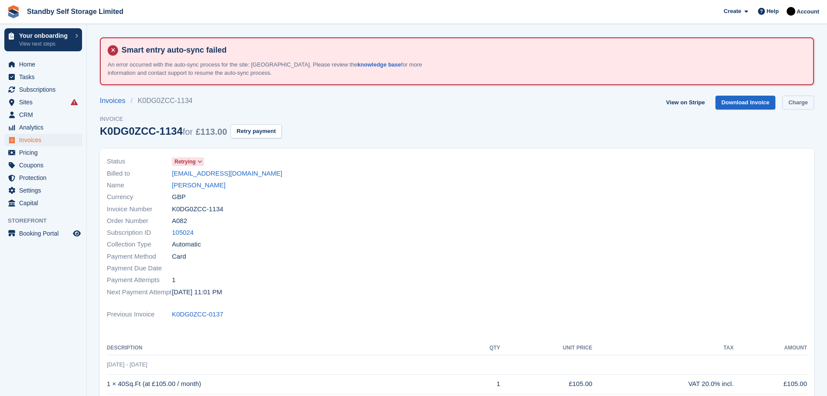
click at [800, 102] on link "Charge" at bounding box center [799, 103] width 32 height 14
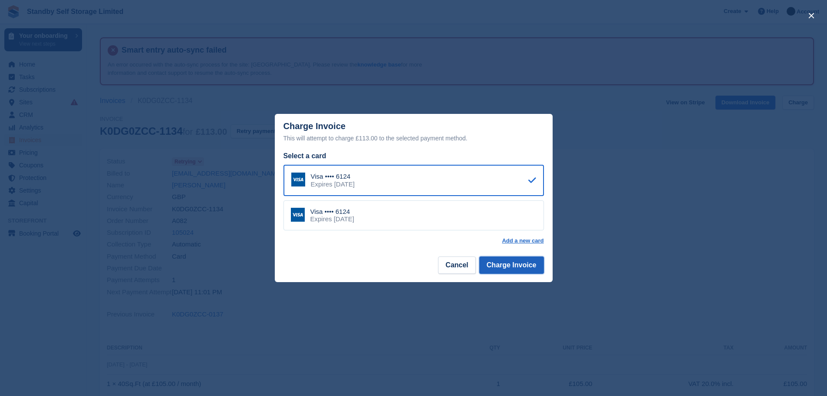
click at [514, 264] on button "Charge Invoice" at bounding box center [511, 264] width 65 height 17
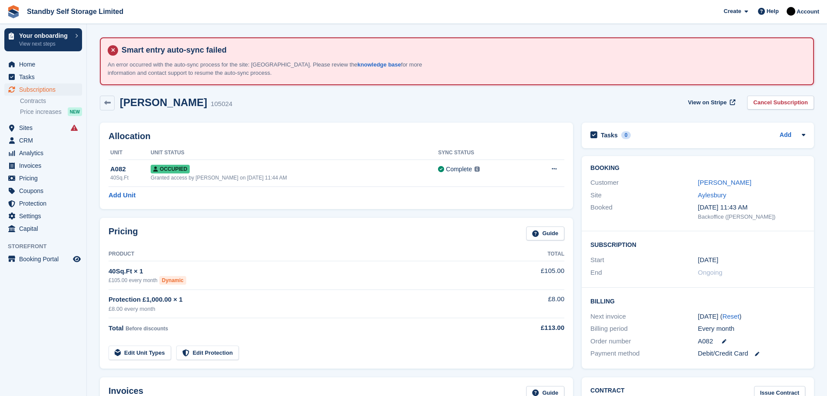
click at [314, 349] on td "Edit Unit Types Edit Protection" at bounding box center [302, 351] width 386 height 18
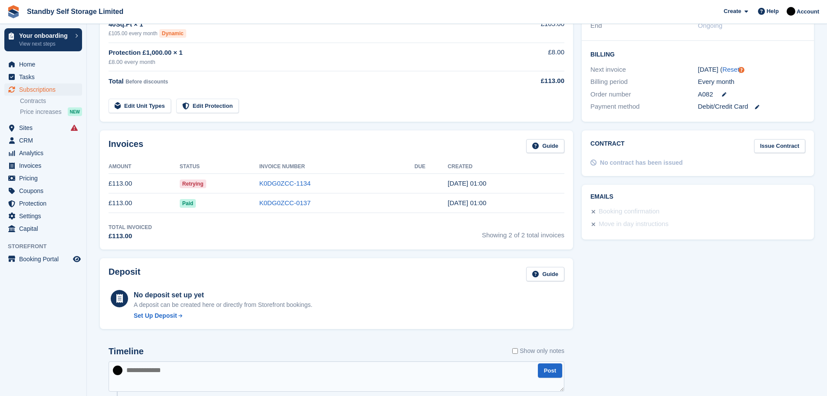
scroll to position [249, 0]
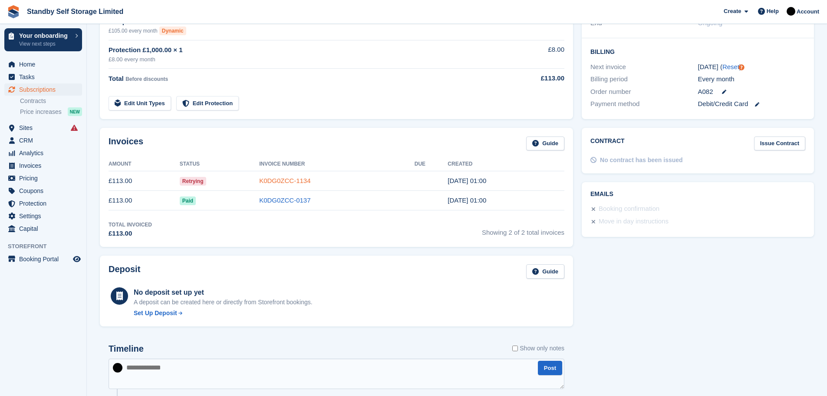
click at [281, 182] on link "K0DG0ZCC-1134" at bounding box center [284, 180] width 51 height 7
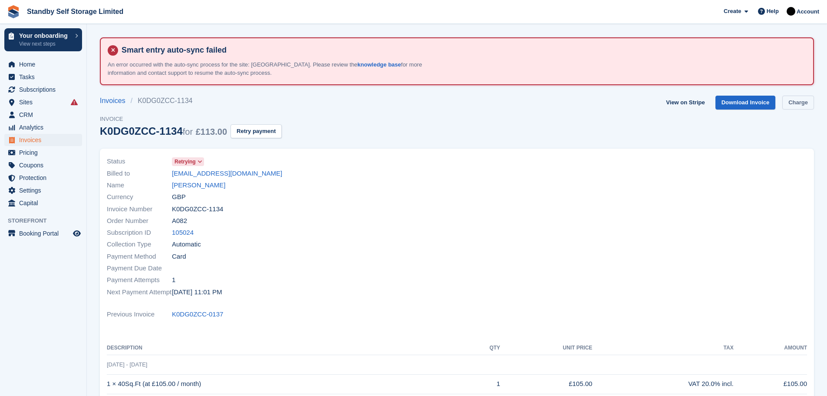
click at [793, 98] on link "Charge" at bounding box center [799, 103] width 32 height 14
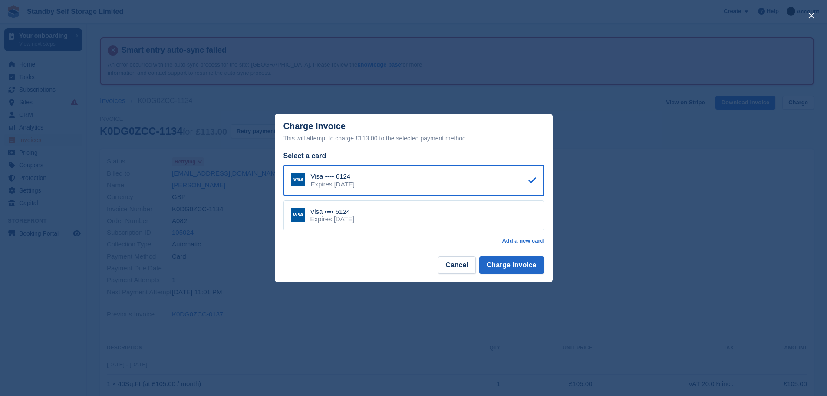
click at [389, 219] on div "Visa •••• 6124 Expires December 2029" at bounding box center [414, 215] width 261 height 30
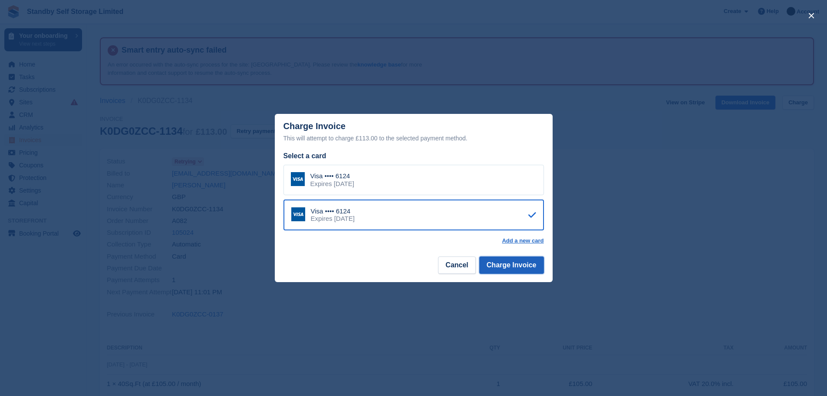
click at [506, 269] on button "Charge Invoice" at bounding box center [511, 264] width 65 height 17
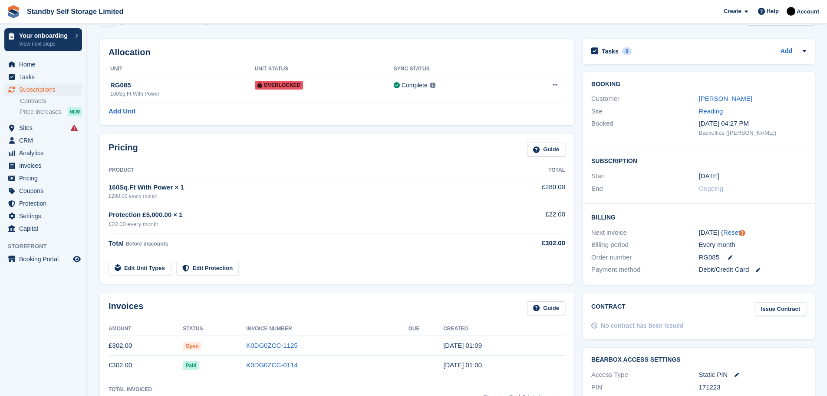
scroll to position [128, 0]
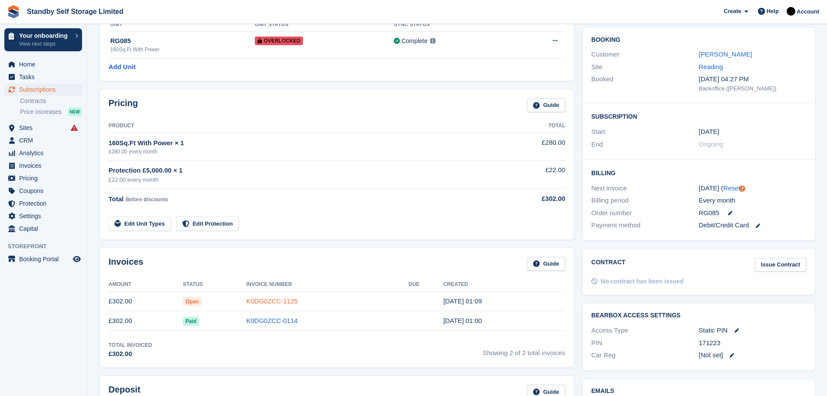
click at [276, 298] on link "K0DG0ZCC-1125" at bounding box center [271, 300] width 51 height 7
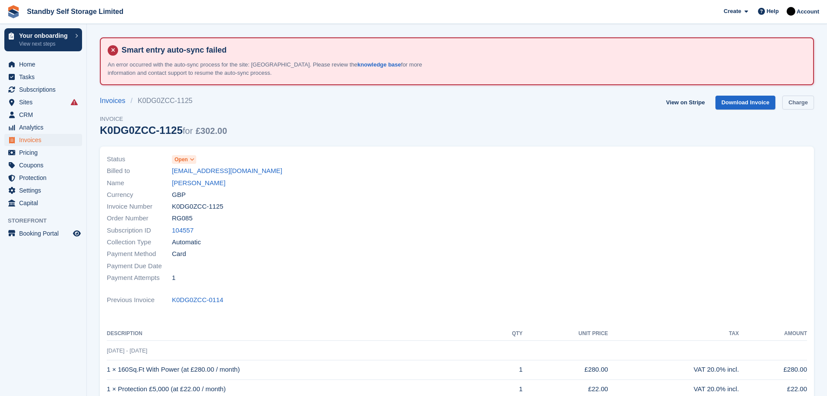
click at [800, 101] on link "Charge" at bounding box center [799, 103] width 32 height 14
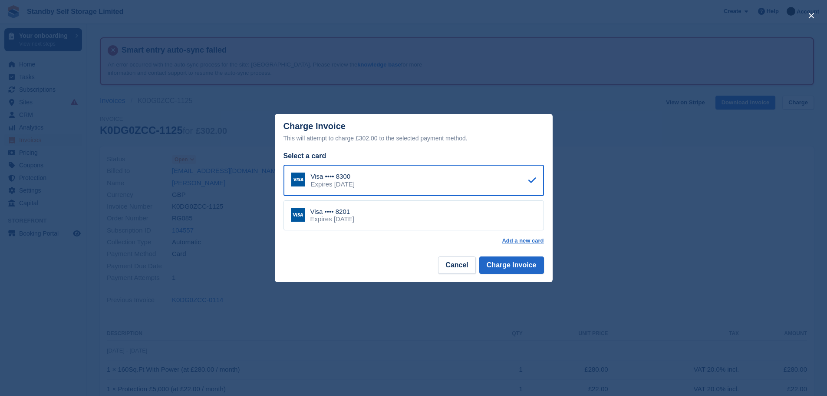
click at [441, 220] on div "Visa •••• 8201 Expires December 2031" at bounding box center [414, 215] width 261 height 30
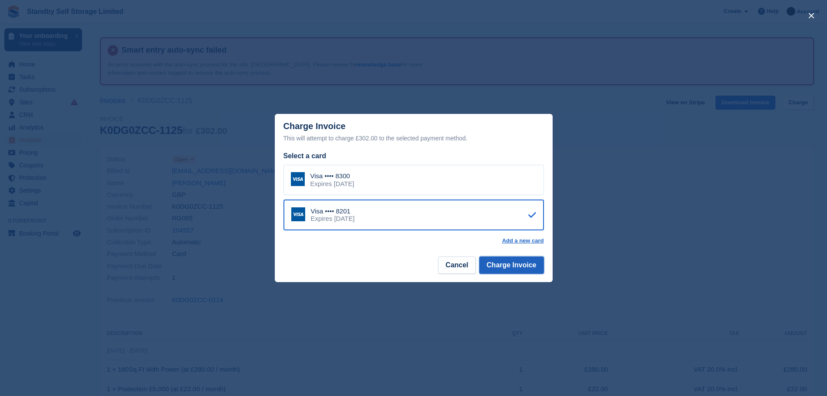
click at [502, 263] on button "Charge Invoice" at bounding box center [511, 264] width 65 height 17
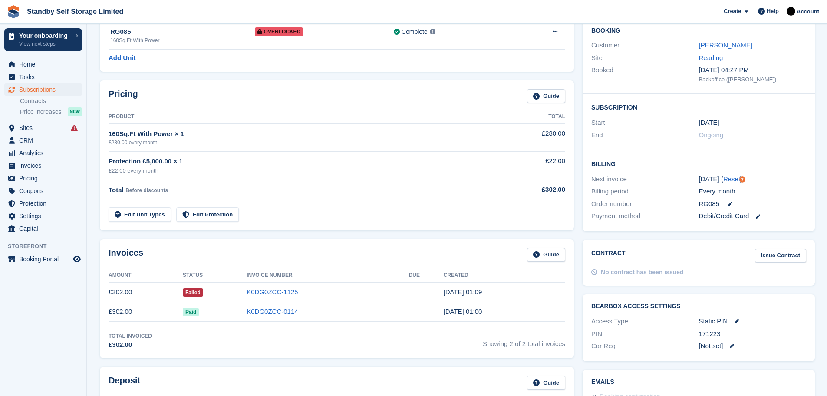
scroll to position [139, 0]
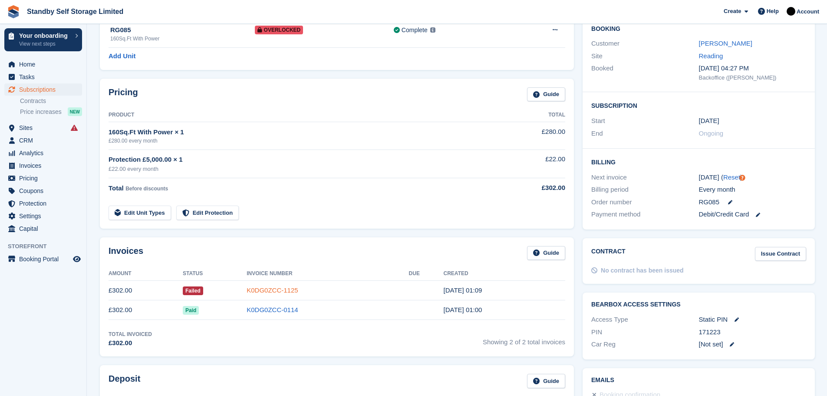
click at [274, 290] on link "K0DG0ZCC-1125" at bounding box center [272, 289] width 51 height 7
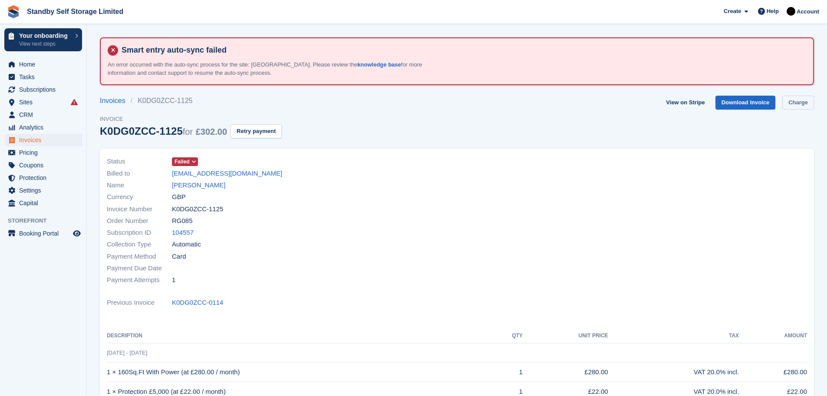
click at [796, 96] on link "Charge" at bounding box center [799, 103] width 32 height 14
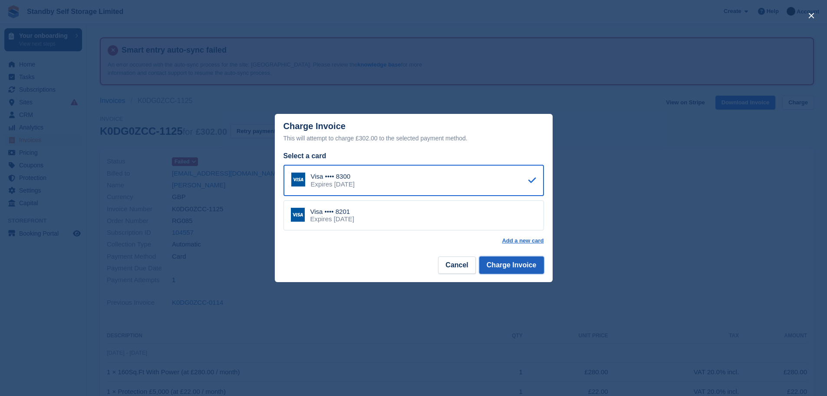
click at [508, 267] on button "Charge Invoice" at bounding box center [511, 264] width 65 height 17
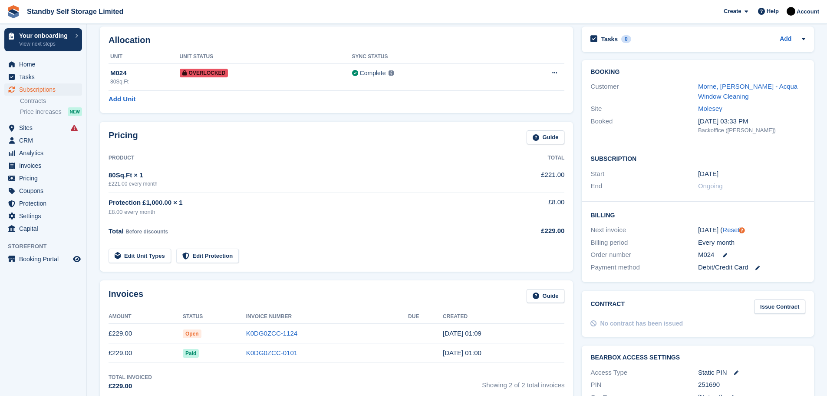
scroll to position [109, 0]
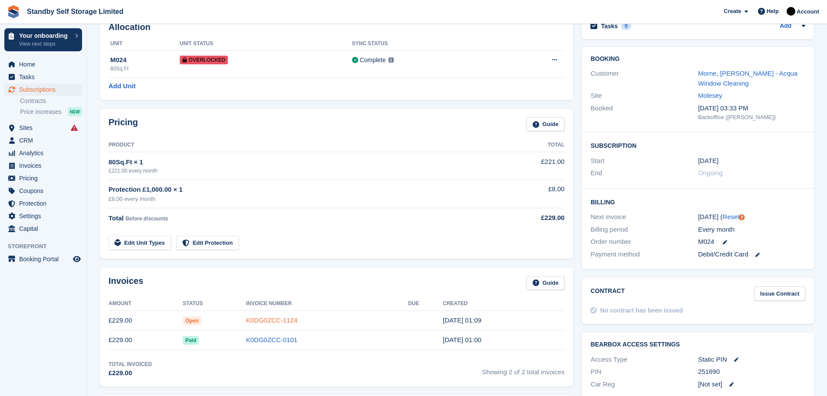
click at [270, 320] on link "K0DG0ZCC-1124" at bounding box center [271, 319] width 51 height 7
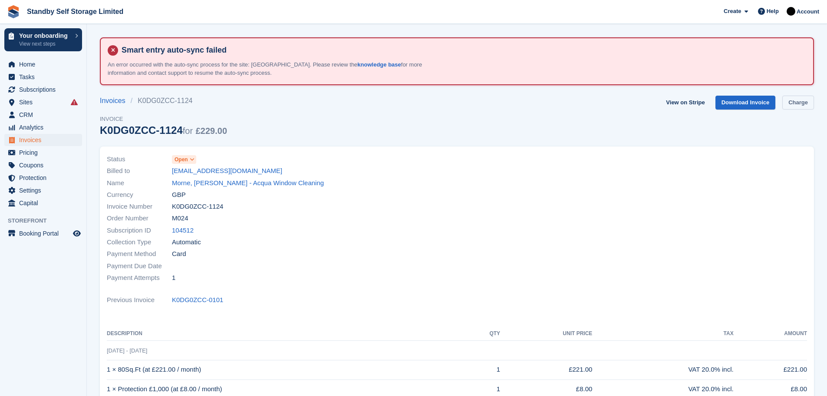
click at [795, 101] on link "Charge" at bounding box center [799, 103] width 32 height 14
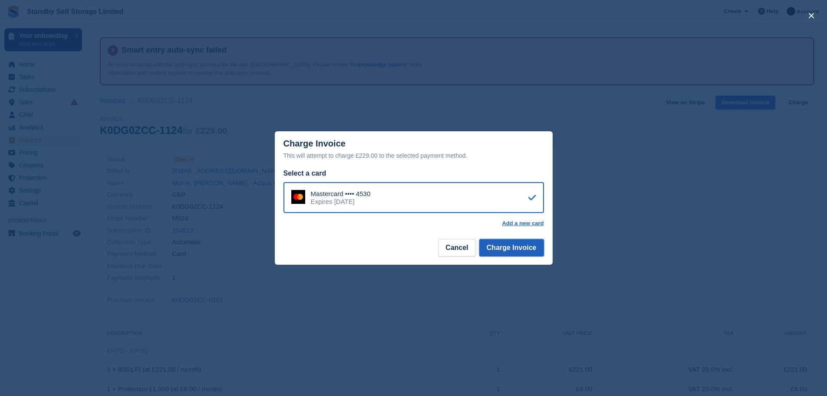
click at [506, 251] on button "Charge Invoice" at bounding box center [511, 247] width 65 height 17
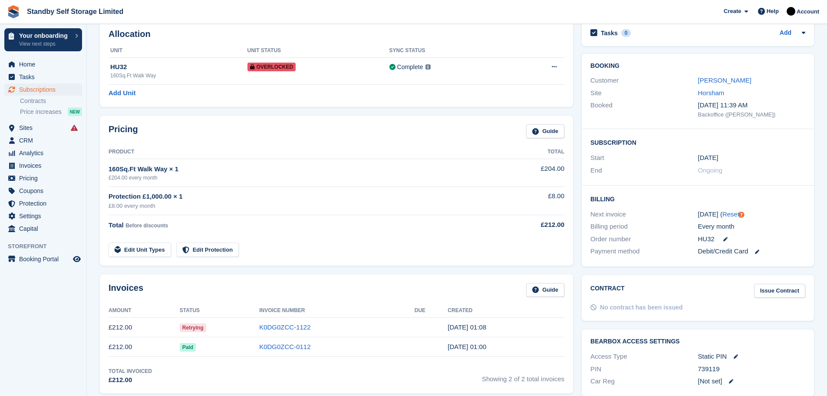
scroll to position [106, 0]
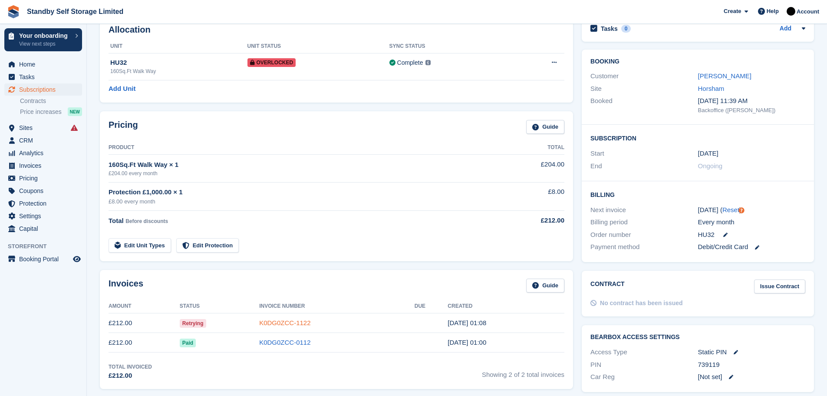
click at [294, 321] on link "K0DG0ZCC-1122" at bounding box center [284, 322] width 51 height 7
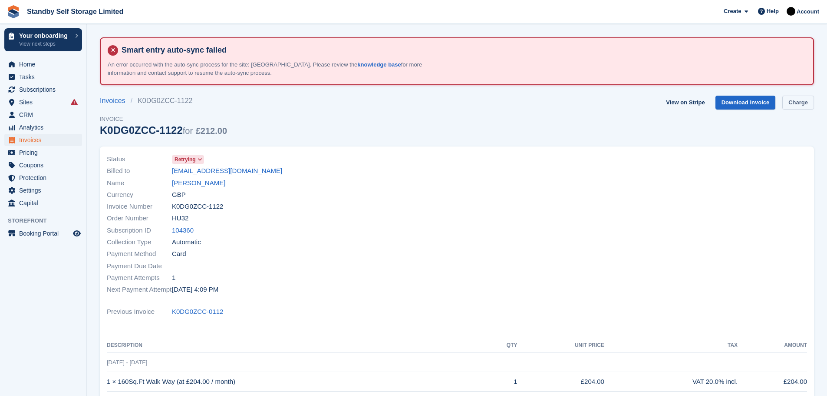
click at [802, 102] on link "Charge" at bounding box center [799, 103] width 32 height 14
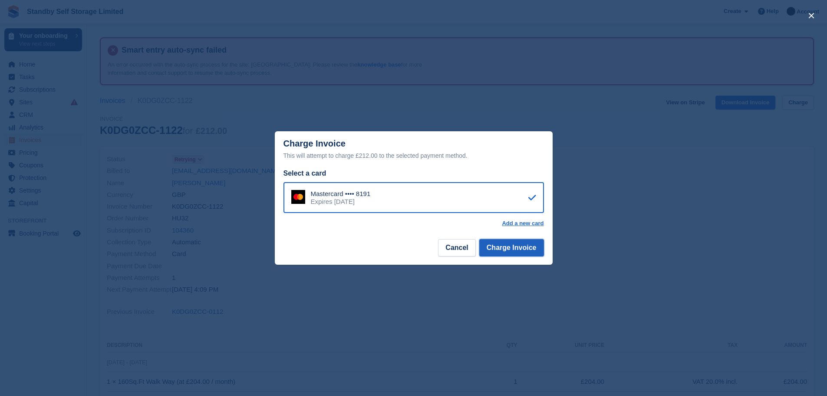
click at [502, 248] on button "Charge Invoice" at bounding box center [511, 247] width 65 height 17
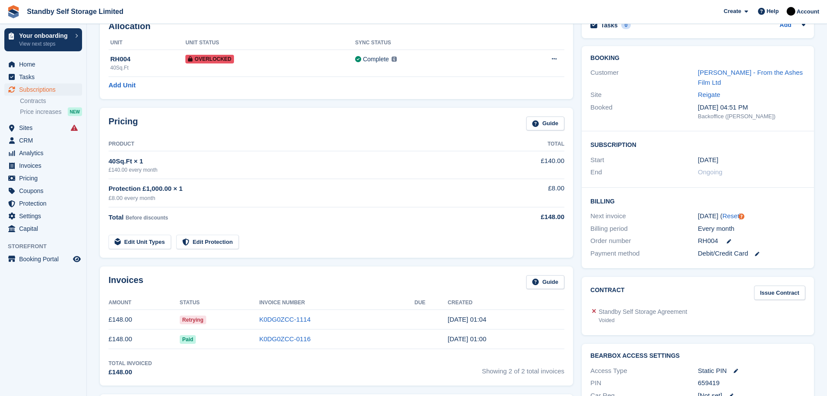
scroll to position [162, 0]
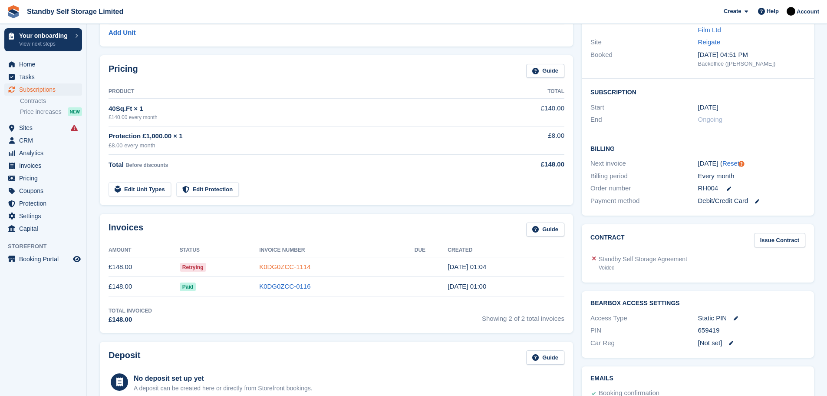
click at [282, 266] on link "K0DG0ZCC-1114" at bounding box center [284, 266] width 51 height 7
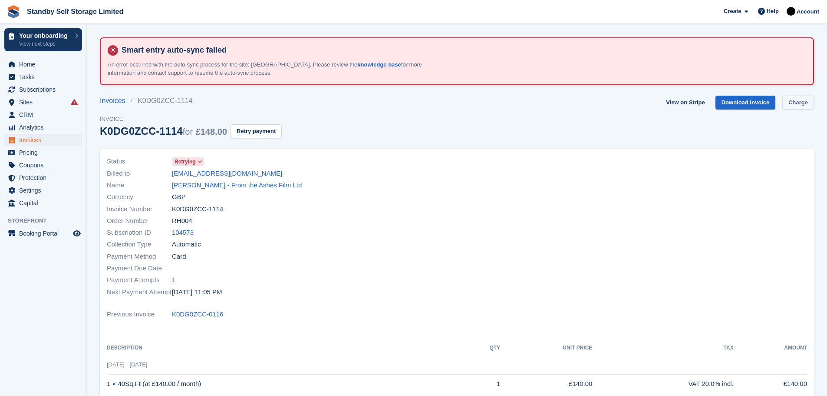
click at [808, 104] on link "Charge" at bounding box center [799, 103] width 32 height 14
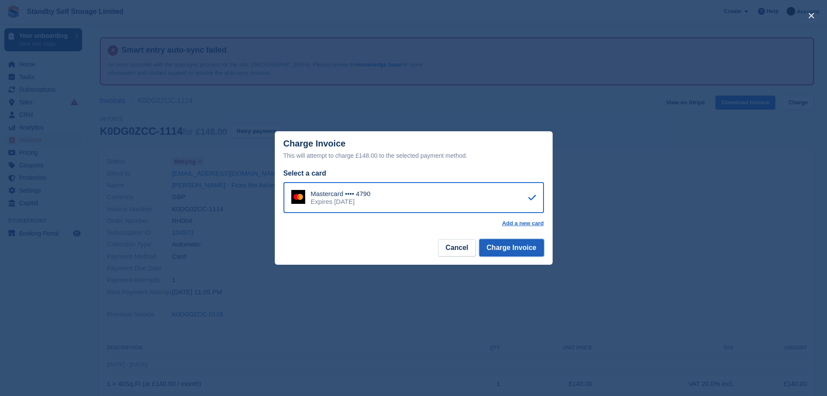
click at [502, 249] on button "Charge Invoice" at bounding box center [511, 247] width 65 height 17
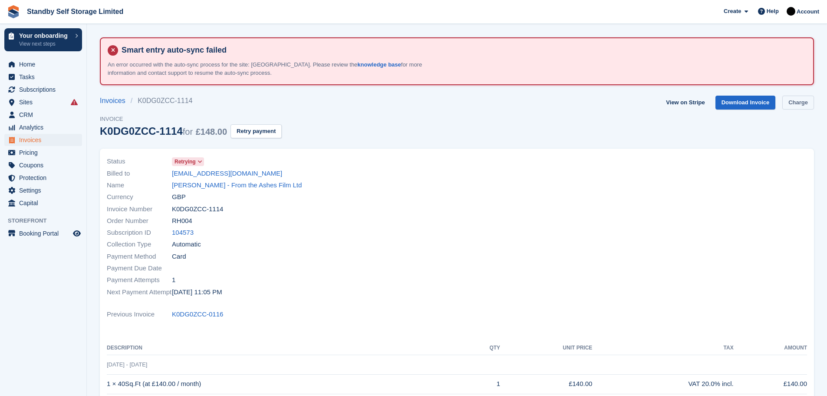
click at [801, 101] on link "Charge" at bounding box center [799, 103] width 32 height 14
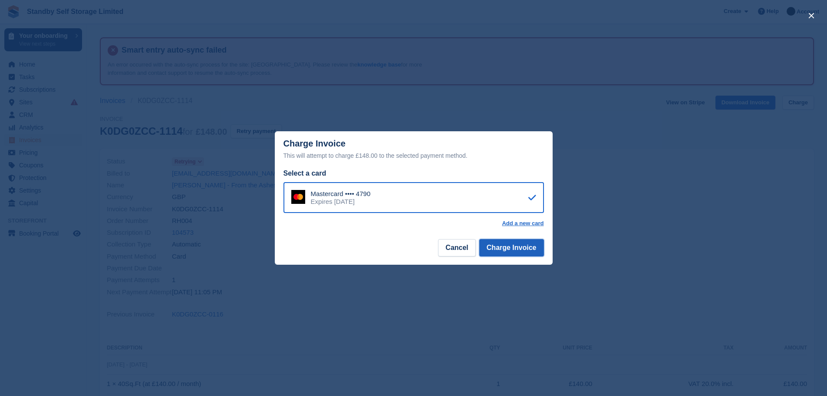
click at [506, 248] on button "Charge Invoice" at bounding box center [511, 247] width 65 height 17
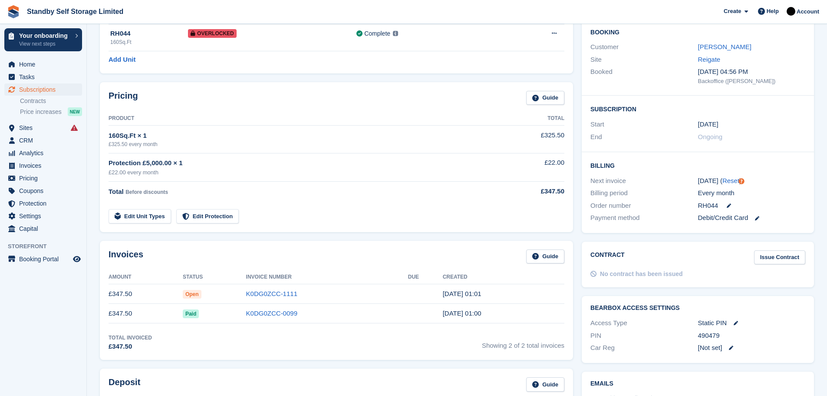
scroll to position [136, 0]
click at [256, 291] on link "K0DG0ZCC-1111" at bounding box center [271, 292] width 51 height 7
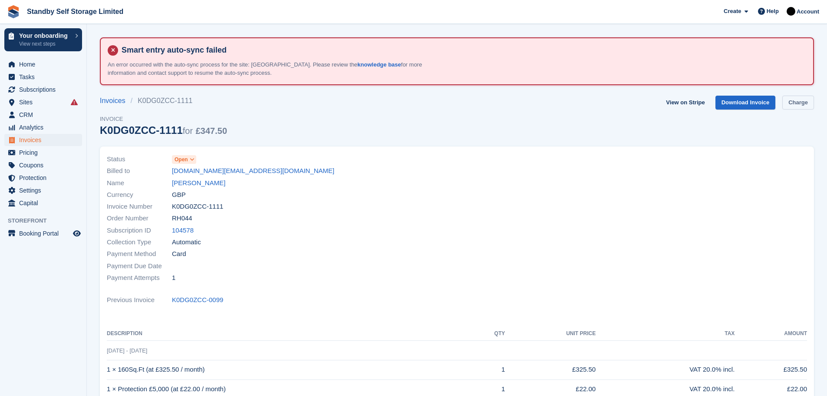
click at [795, 101] on link "Charge" at bounding box center [799, 103] width 32 height 14
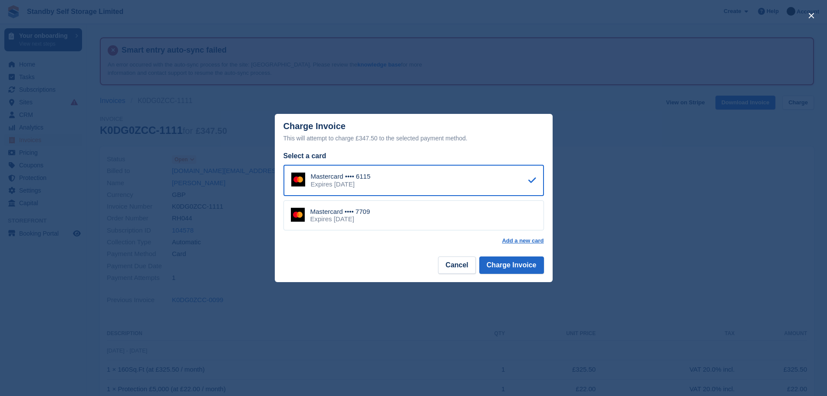
click at [375, 211] on div "Mastercard •••• 7709 Expires [DATE]" at bounding box center [414, 215] width 261 height 30
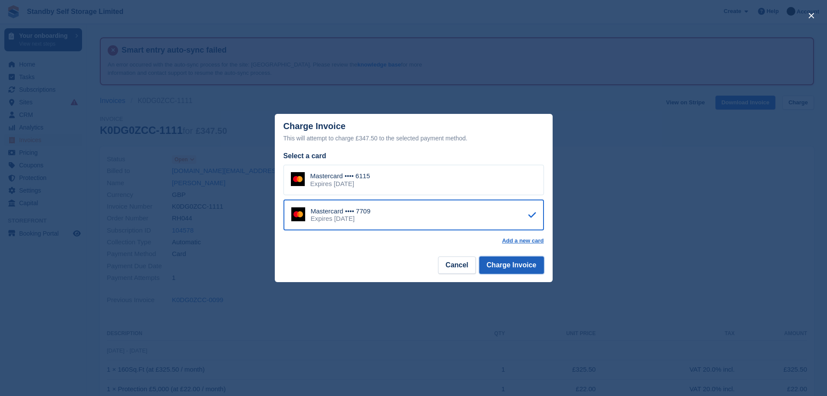
click at [500, 266] on button "Charge Invoice" at bounding box center [511, 264] width 65 height 17
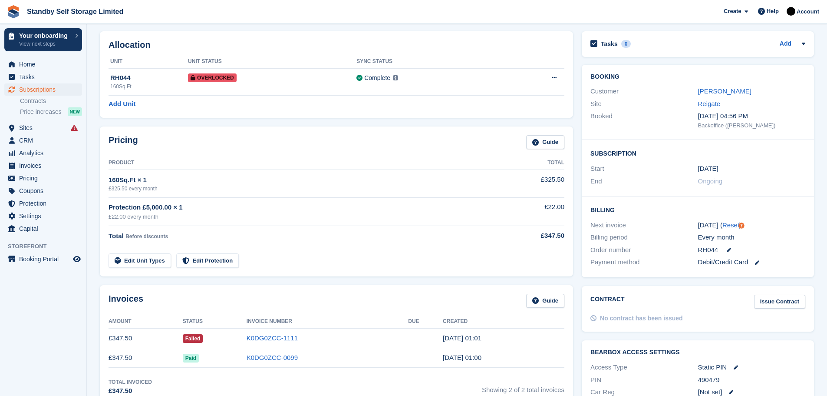
scroll to position [93, 0]
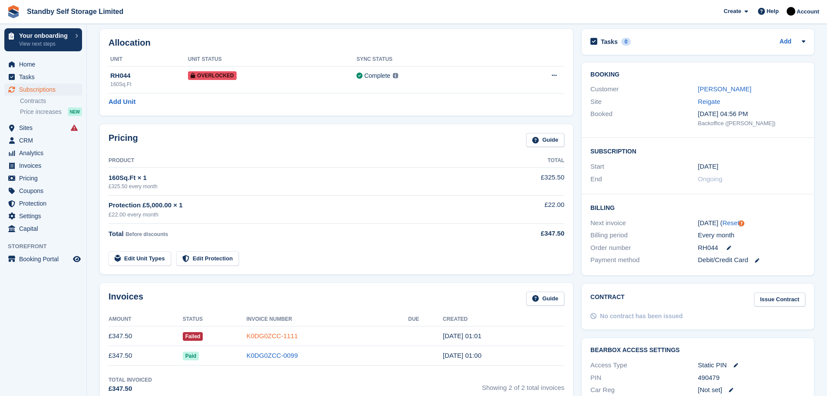
click at [283, 334] on link "K0DG0ZCC-1111" at bounding box center [272, 335] width 51 height 7
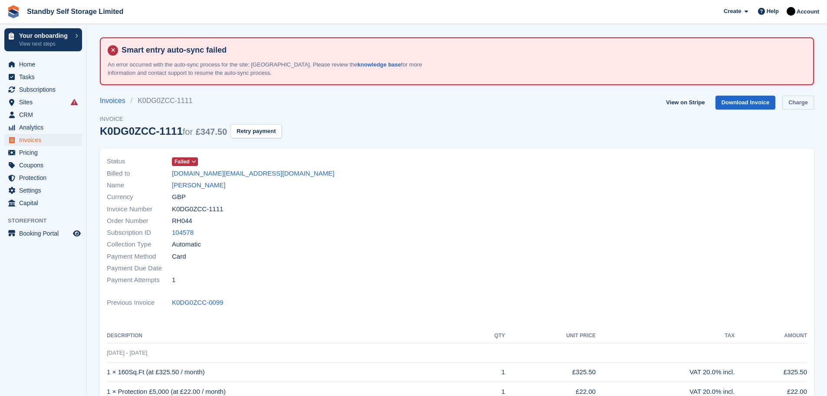
click at [805, 104] on link "Charge" at bounding box center [799, 103] width 32 height 14
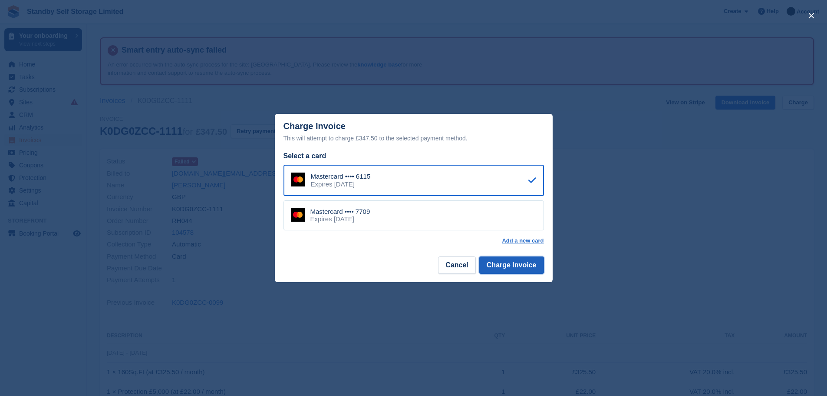
click at [510, 266] on button "Charge Invoice" at bounding box center [511, 264] width 65 height 17
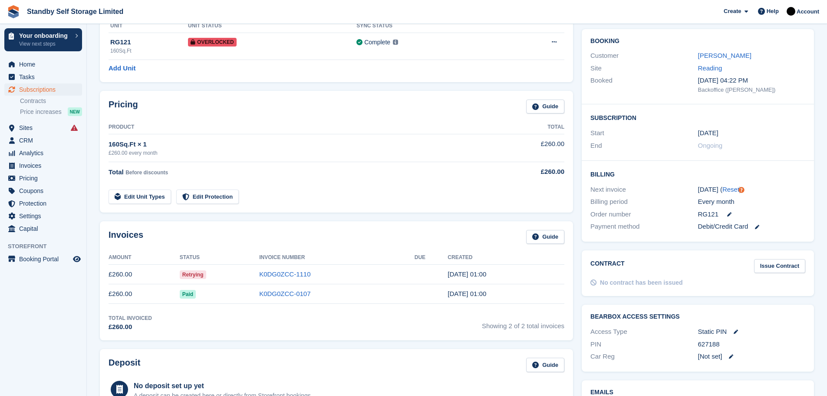
scroll to position [128, 0]
click at [292, 271] on link "K0DG0ZCC-1110" at bounding box center [284, 272] width 51 height 7
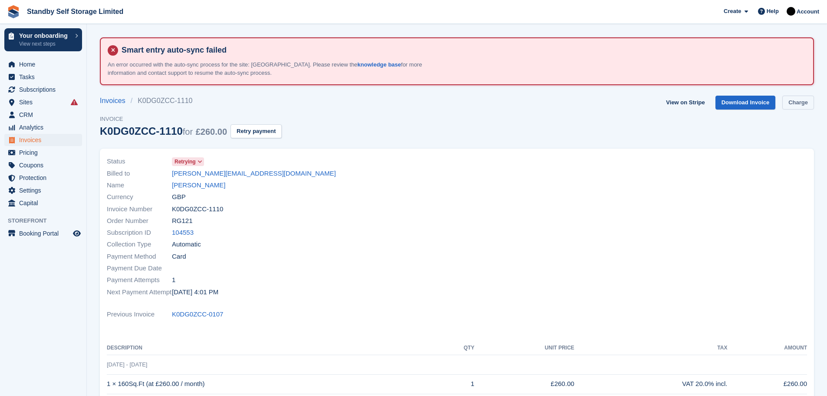
click at [803, 103] on link "Charge" at bounding box center [799, 103] width 32 height 14
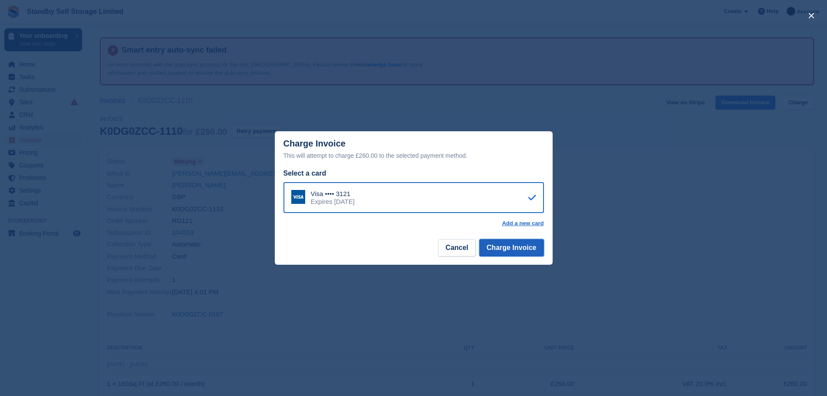
click at [506, 246] on button "Charge Invoice" at bounding box center [511, 247] width 65 height 17
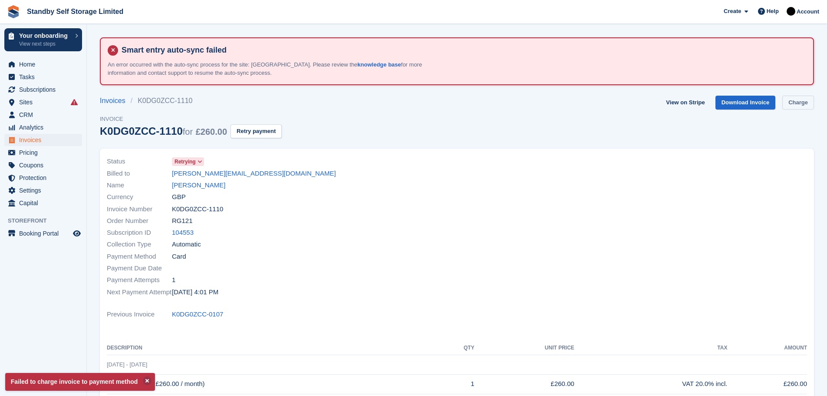
click at [784, 100] on link "Charge" at bounding box center [799, 103] width 32 height 14
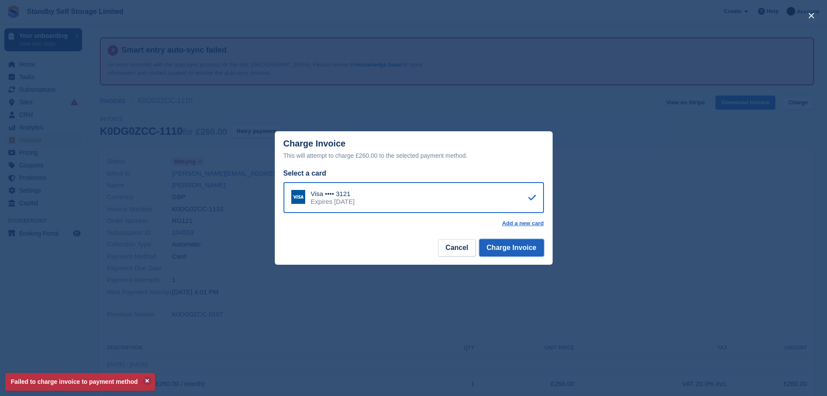
click at [516, 243] on button "Charge Invoice" at bounding box center [511, 247] width 65 height 17
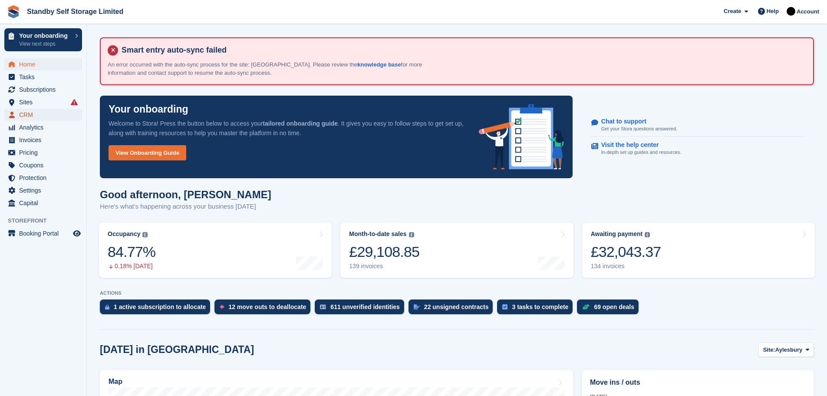
click at [27, 113] on span "CRM" at bounding box center [45, 115] width 52 height 12
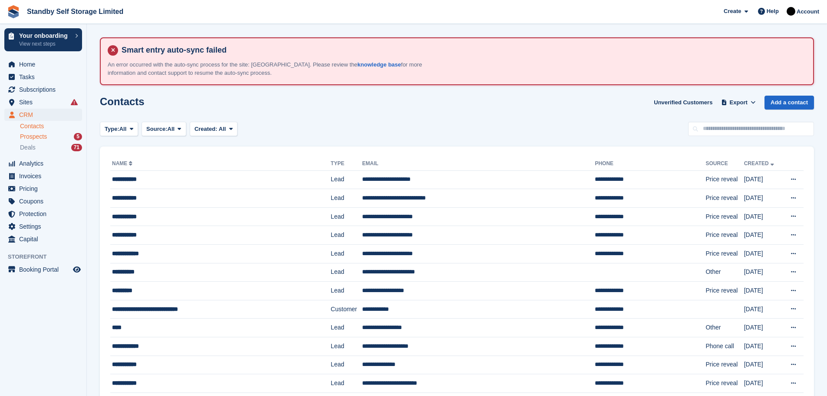
click at [40, 136] on span "Prospects" at bounding box center [33, 136] width 27 height 8
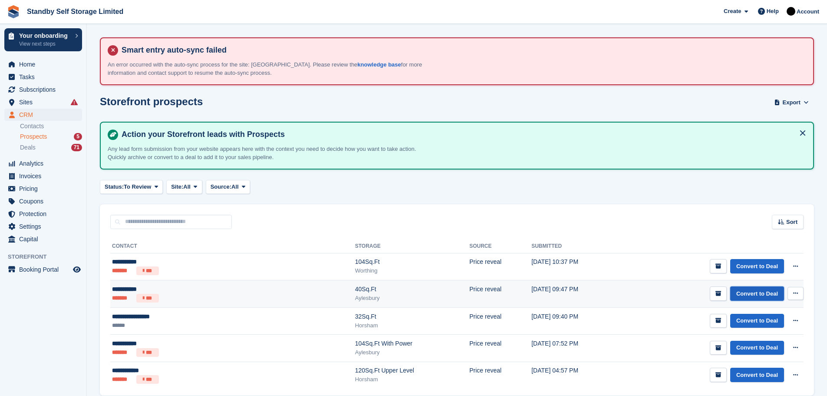
click at [750, 294] on link "Convert to Deal" at bounding box center [757, 293] width 54 height 14
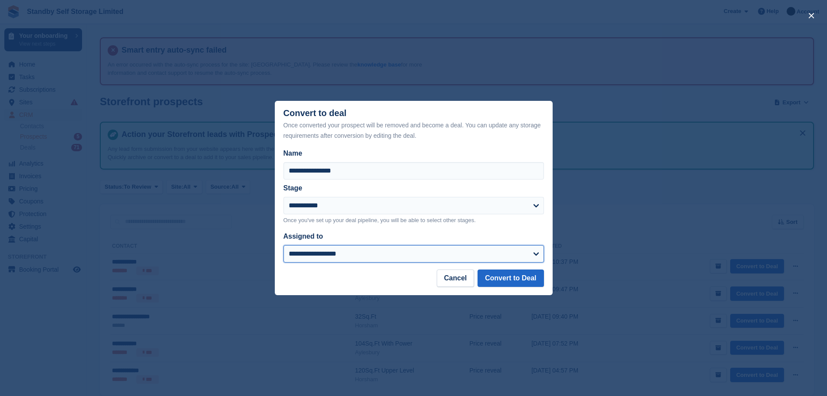
click at [533, 256] on select "**********" at bounding box center [414, 253] width 261 height 17
select select "****"
click at [284, 246] on select "**********" at bounding box center [414, 253] width 261 height 17
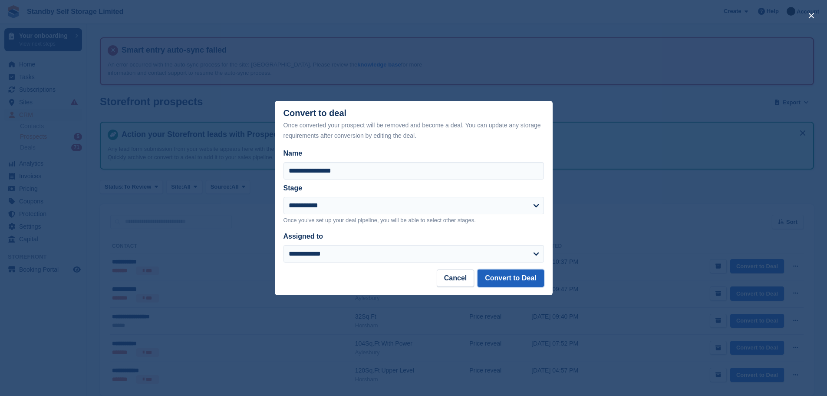
click at [511, 276] on button "Convert to Deal" at bounding box center [511, 277] width 66 height 17
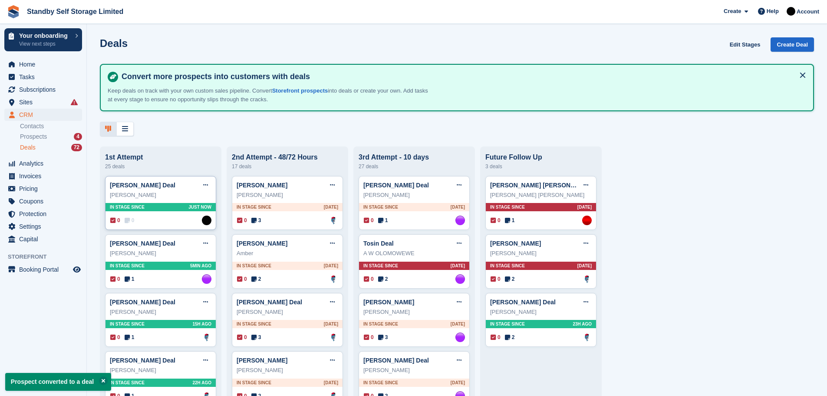
click at [168, 206] on div "In stage since Just now" at bounding box center [161, 207] width 110 height 8
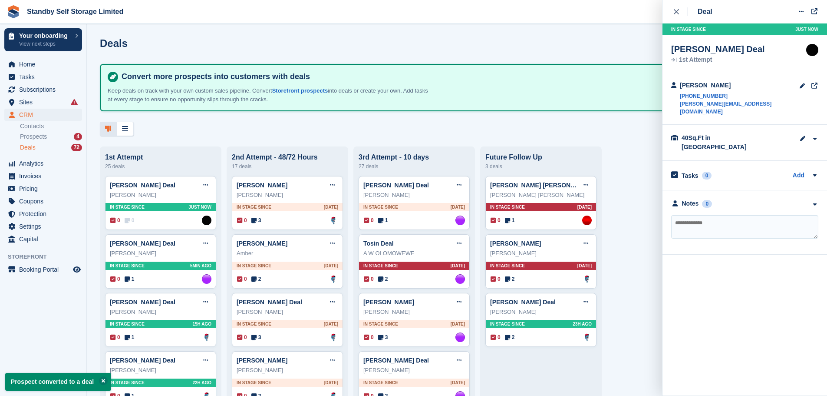
click at [681, 215] on textarea at bounding box center [744, 226] width 147 height 23
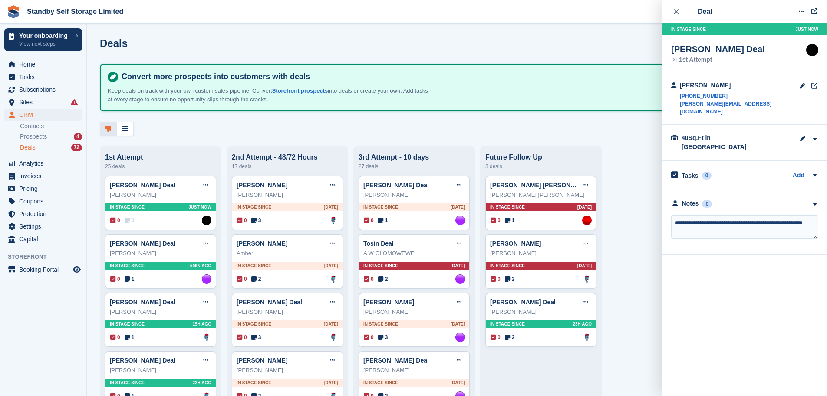
click at [728, 215] on textarea "**********" at bounding box center [744, 226] width 147 height 23
type textarea "**********"
click at [711, 218] on textarea "**********" at bounding box center [744, 226] width 147 height 23
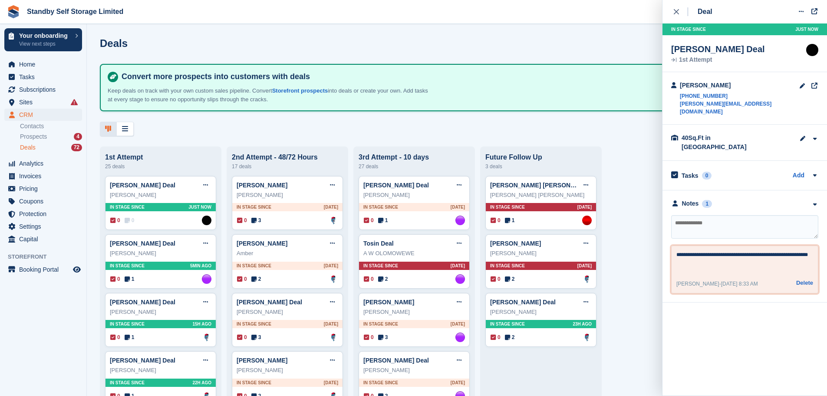
drag, startPoint x: 677, startPoint y: 238, endPoint x: 701, endPoint y: 248, distance: 25.5
click at [701, 251] on textarea "**********" at bounding box center [745, 261] width 137 height 21
click at [36, 136] on span "Prospects" at bounding box center [33, 136] width 27 height 8
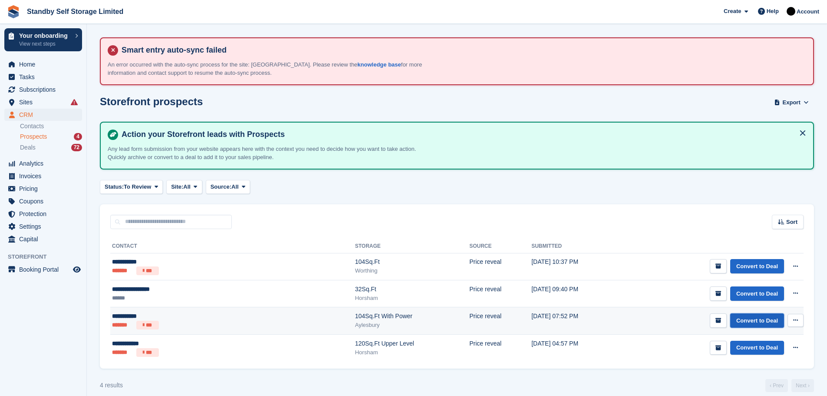
click at [762, 319] on link "Convert to Deal" at bounding box center [757, 320] width 54 height 14
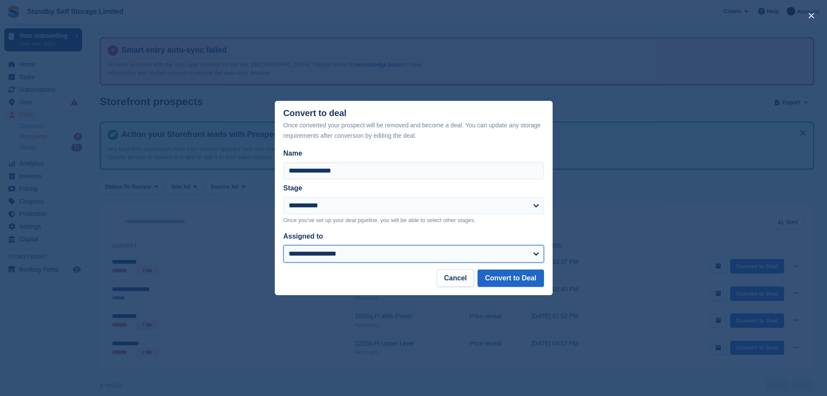
click at [538, 251] on select "**********" at bounding box center [414, 253] width 261 height 17
select select "****"
click at [284, 246] on select "**********" at bounding box center [414, 253] width 261 height 17
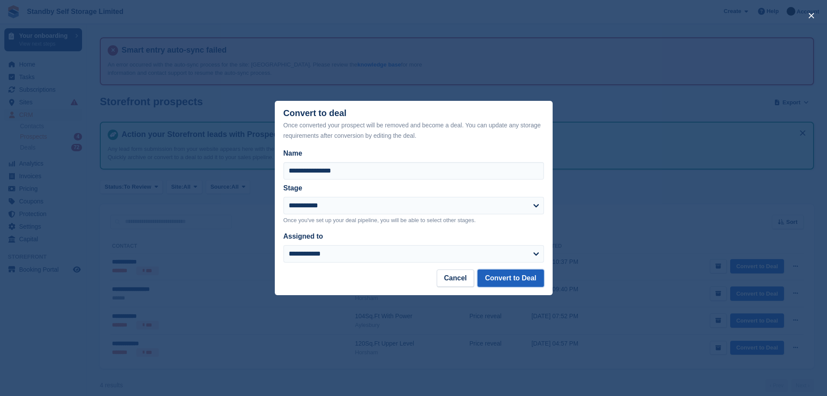
click at [499, 278] on button "Convert to Deal" at bounding box center [511, 277] width 66 height 17
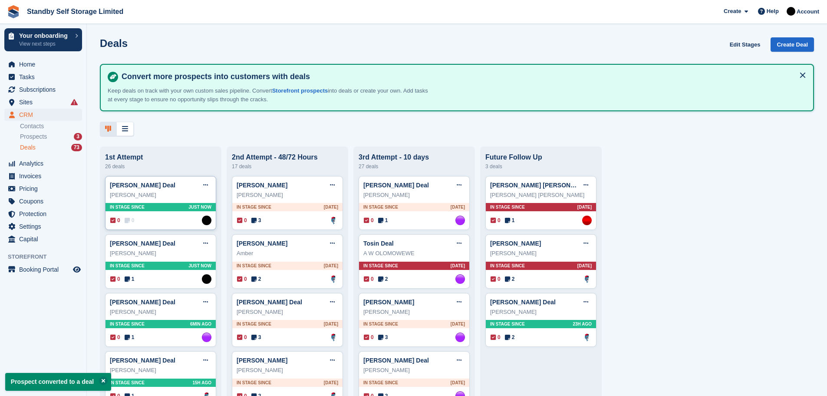
click at [163, 208] on div "In stage since Just now" at bounding box center [161, 207] width 110 height 8
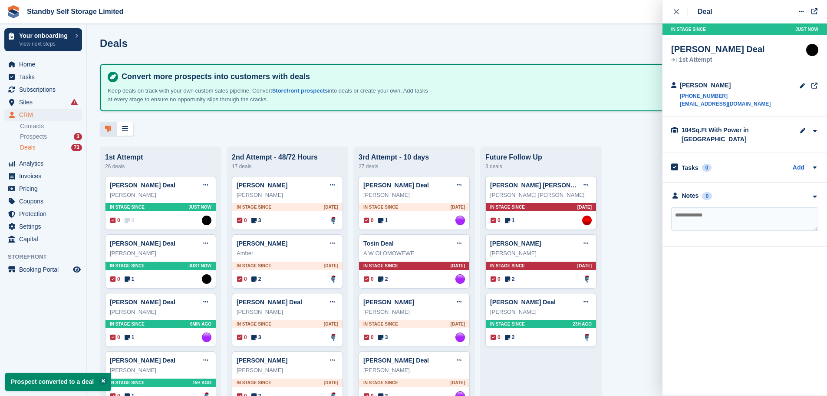
click at [704, 222] on textarea at bounding box center [744, 218] width 147 height 23
paste textarea "**********"
type textarea "**********"
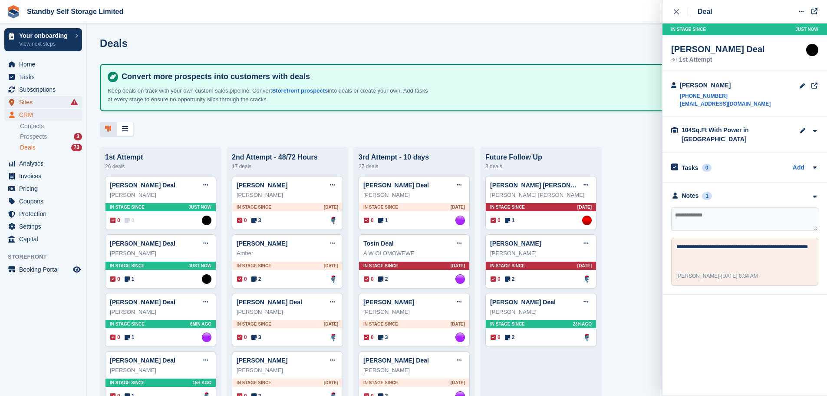
click at [40, 103] on span "Sites" at bounding box center [45, 102] width 52 height 12
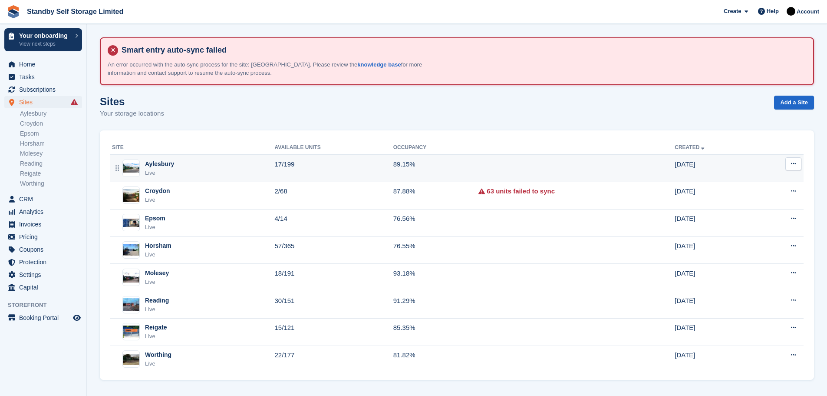
click at [408, 165] on td "89.15%" at bounding box center [436, 168] width 86 height 27
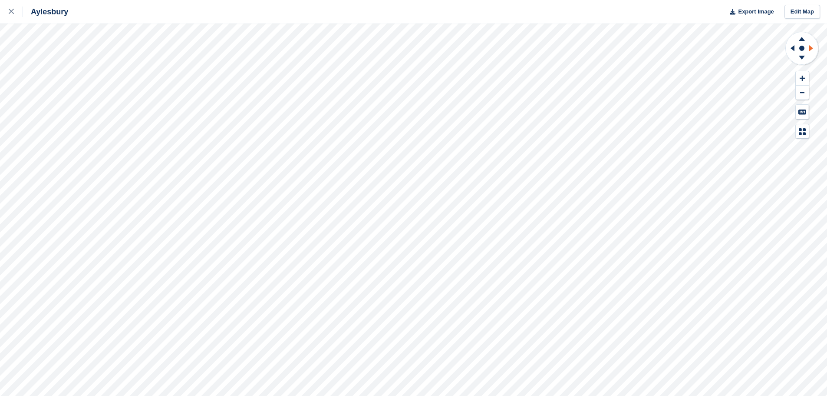
click at [812, 47] on icon at bounding box center [812, 48] width 4 height 6
click at [800, 76] on icon at bounding box center [802, 78] width 5 height 6
click at [803, 40] on icon at bounding box center [802, 39] width 6 height 4
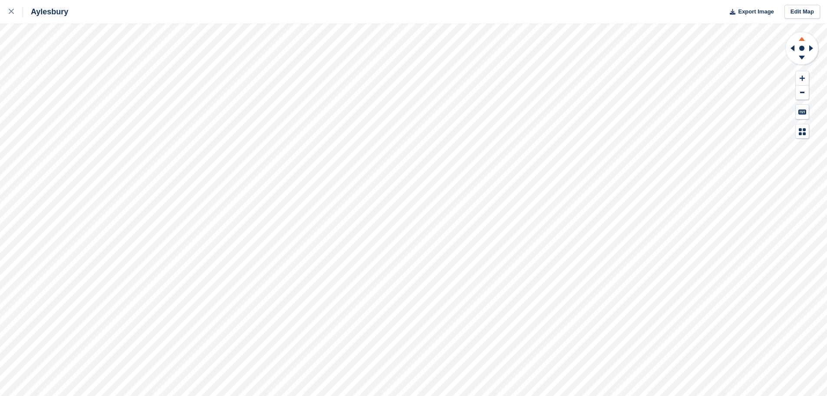
click at [803, 40] on icon at bounding box center [802, 39] width 6 height 4
click at [800, 78] on icon at bounding box center [802, 78] width 5 height 6
click at [803, 39] on icon at bounding box center [802, 39] width 6 height 4
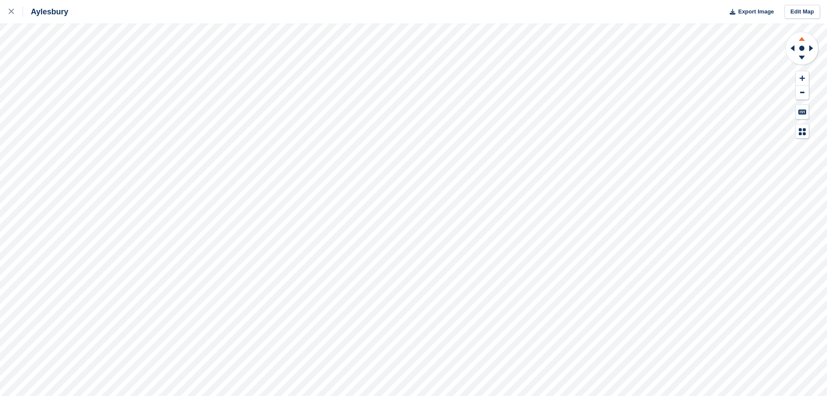
click at [803, 39] on icon at bounding box center [802, 39] width 6 height 4
click at [811, 47] on icon at bounding box center [812, 48] width 4 height 6
click at [793, 47] on icon at bounding box center [793, 48] width 4 height 6
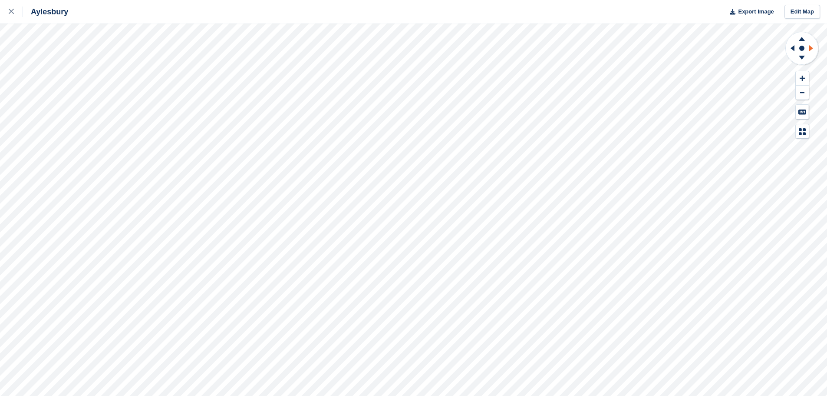
click at [811, 47] on icon at bounding box center [812, 48] width 4 height 6
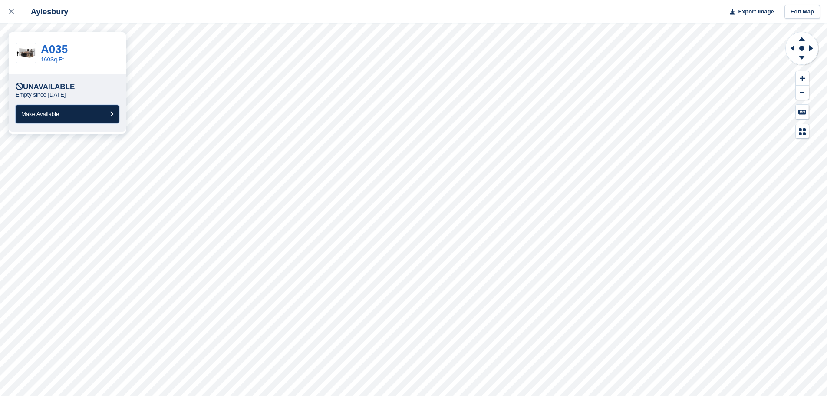
click at [60, 110] on button "Make Available" at bounding box center [67, 114] width 103 height 18
click at [98, 113] on button "Make Available" at bounding box center [67, 114] width 103 height 18
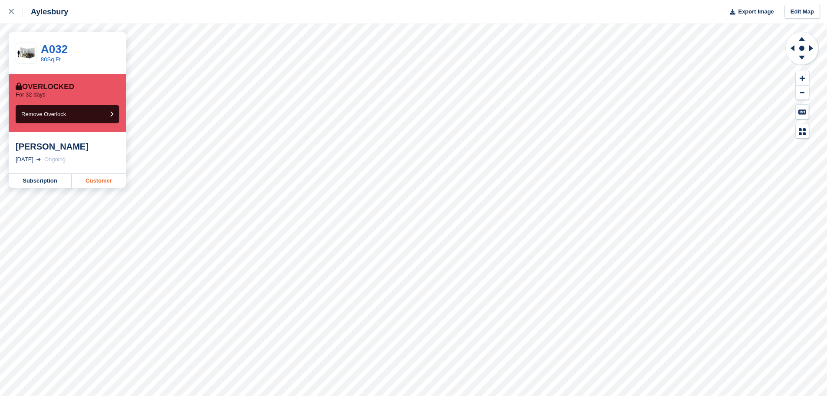
click at [87, 179] on link "Customer" at bounding box center [99, 181] width 54 height 14
click at [95, 176] on link "Customer" at bounding box center [99, 181] width 54 height 14
click at [102, 182] on link "Customer" at bounding box center [99, 181] width 54 height 14
click at [103, 180] on link "Customer" at bounding box center [99, 181] width 54 height 14
click at [114, 182] on link "Customer" at bounding box center [99, 181] width 54 height 14
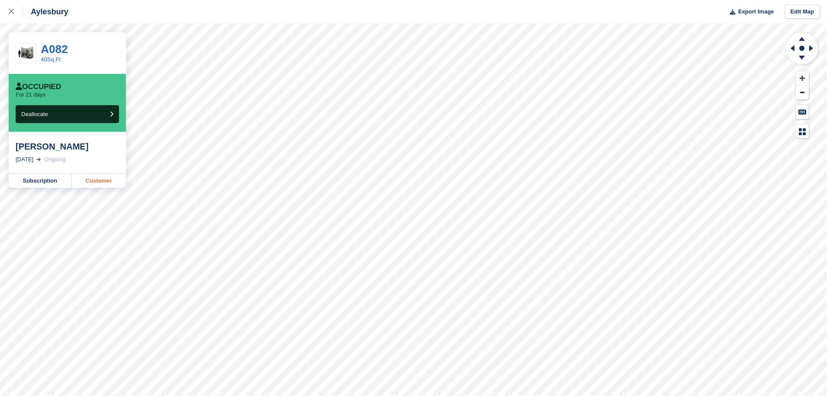
click at [99, 180] on link "Customer" at bounding box center [99, 181] width 54 height 14
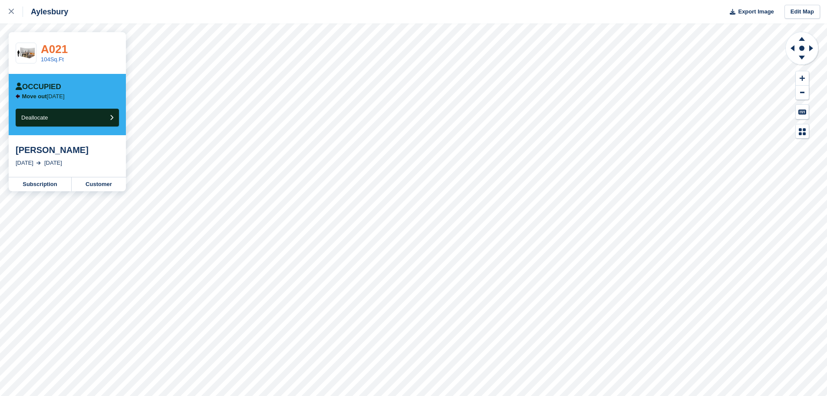
click at [56, 49] on link "A021" at bounding box center [54, 49] width 27 height 13
click at [55, 58] on link "104Sq.Ft" at bounding box center [52, 59] width 23 height 7
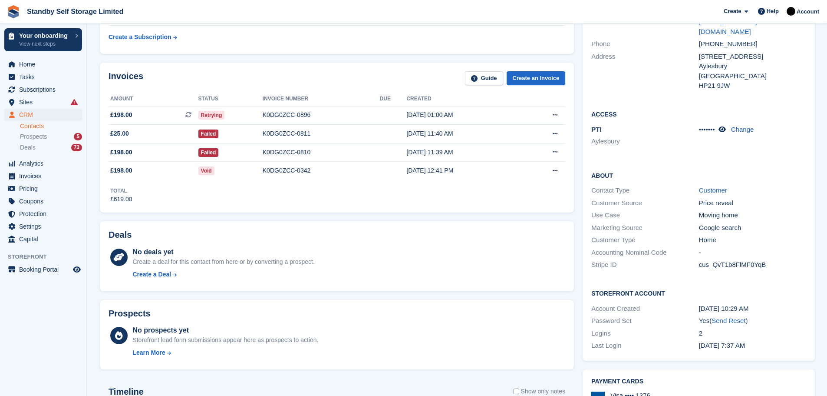
scroll to position [218, 0]
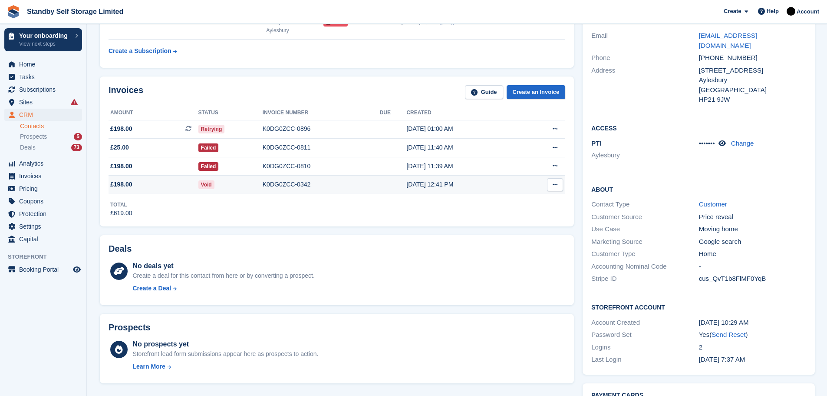
click at [279, 184] on div "K0DG0ZCC-0342" at bounding box center [321, 184] width 117 height 9
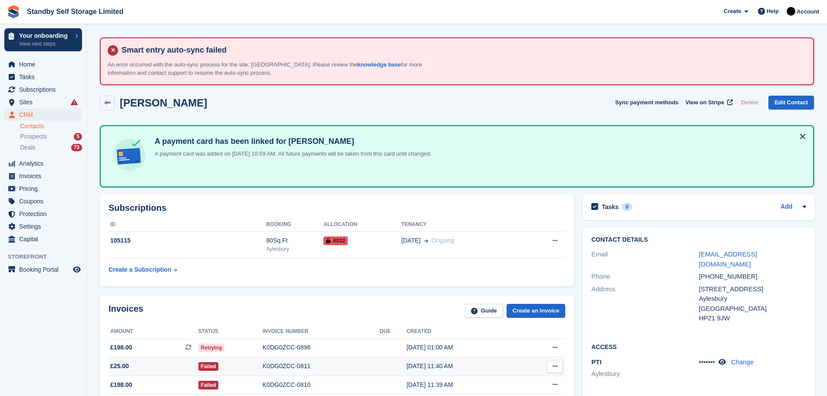
click at [285, 365] on div "K0DG0ZCC-0811" at bounding box center [321, 365] width 117 height 9
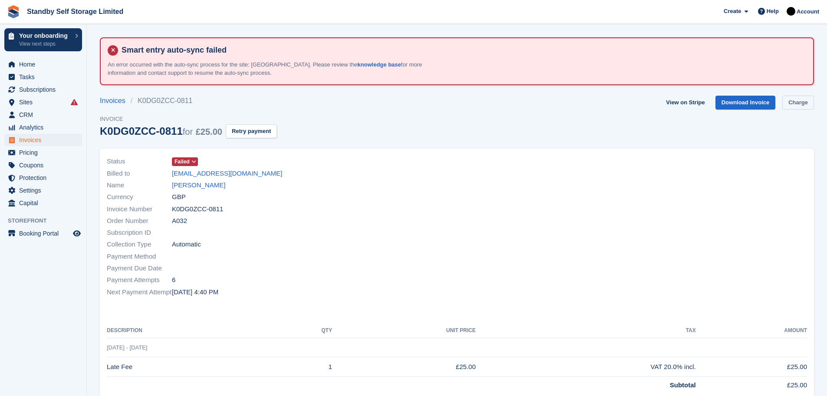
click at [790, 102] on link "Charge" at bounding box center [799, 103] width 32 height 14
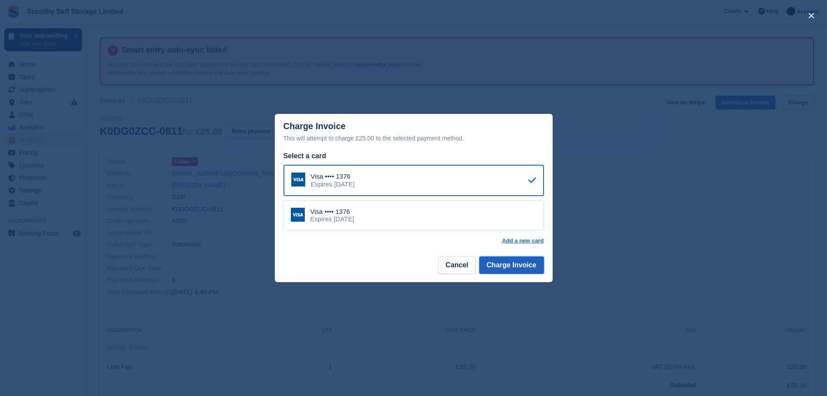
click at [488, 267] on button "Charge Invoice" at bounding box center [511, 264] width 65 height 17
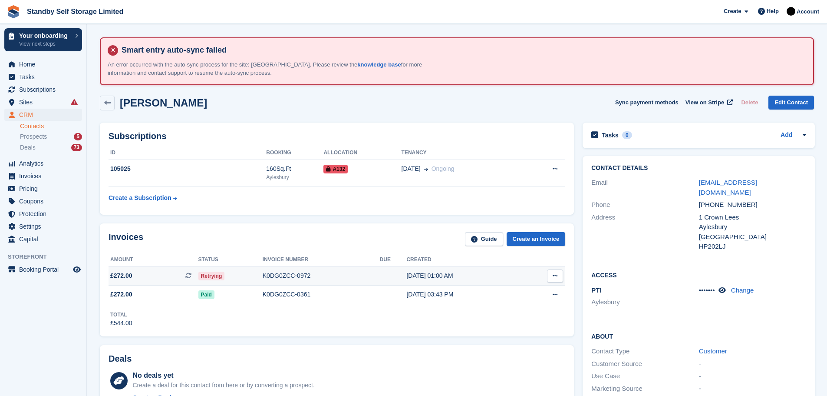
click at [279, 273] on div "K0DG0ZCC-0972" at bounding box center [321, 275] width 117 height 9
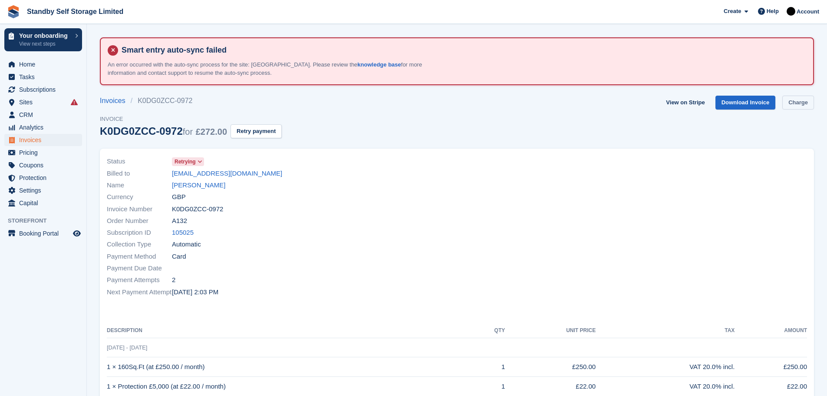
click at [789, 102] on link "Charge" at bounding box center [799, 103] width 32 height 14
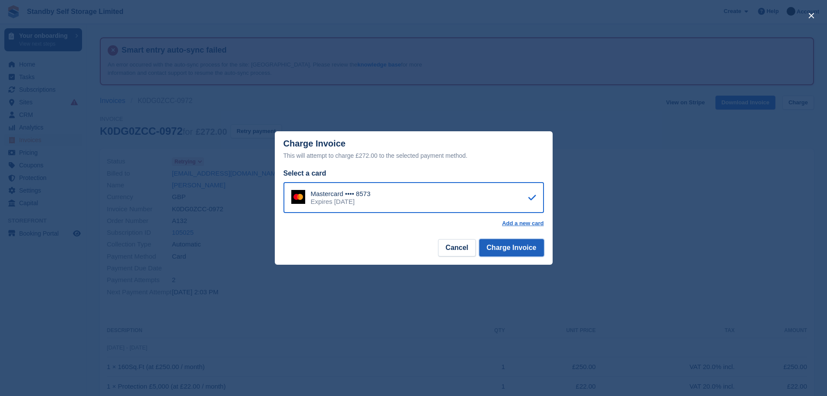
click at [506, 248] on button "Charge Invoice" at bounding box center [511, 247] width 65 height 17
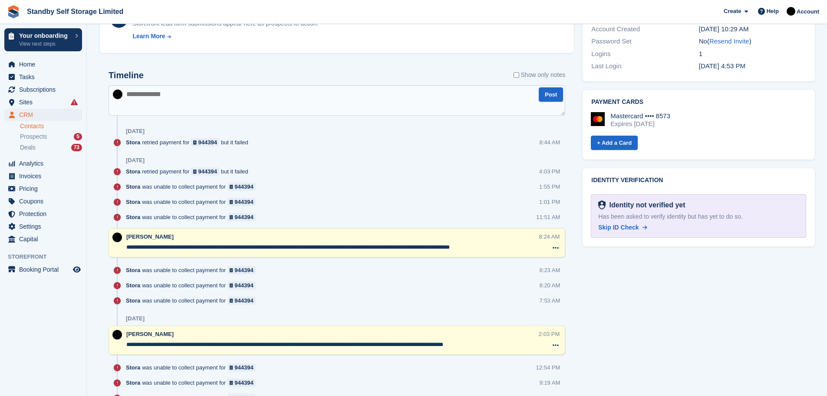
scroll to position [443, 0]
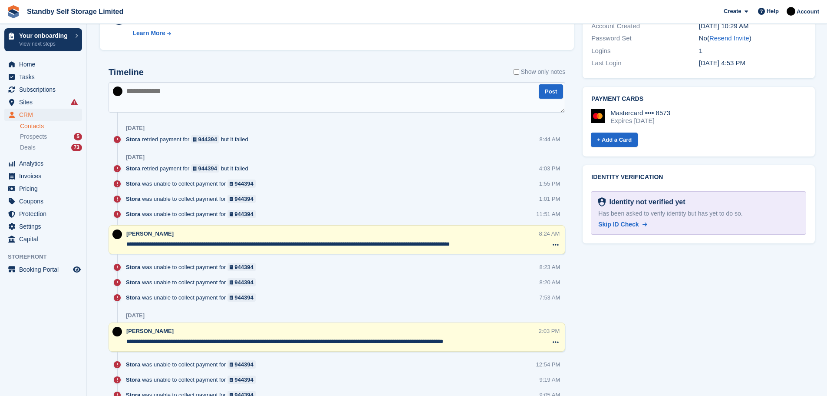
drag, startPoint x: 127, startPoint y: 242, endPoint x: 518, endPoint y: 247, distance: 390.9
click at [518, 247] on textarea "**********" at bounding box center [332, 244] width 412 height 9
click at [172, 96] on textarea at bounding box center [337, 97] width 457 height 30
paste textarea "**********"
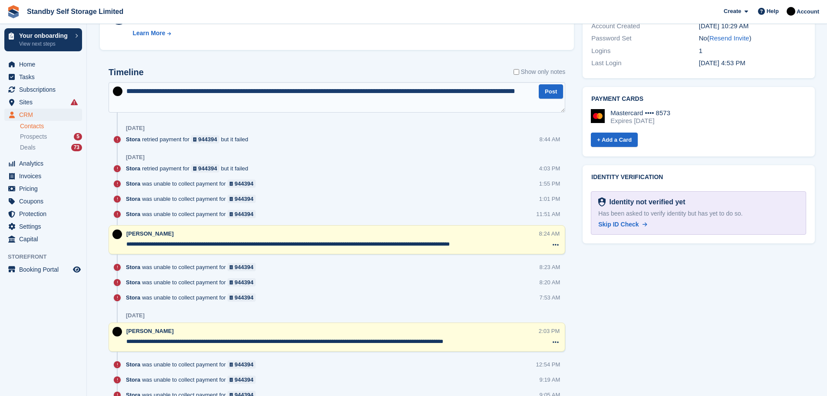
click at [273, 89] on textarea "**********" at bounding box center [337, 97] width 457 height 30
type textarea "**********"
click at [197, 103] on textarea "**********" at bounding box center [337, 97] width 457 height 30
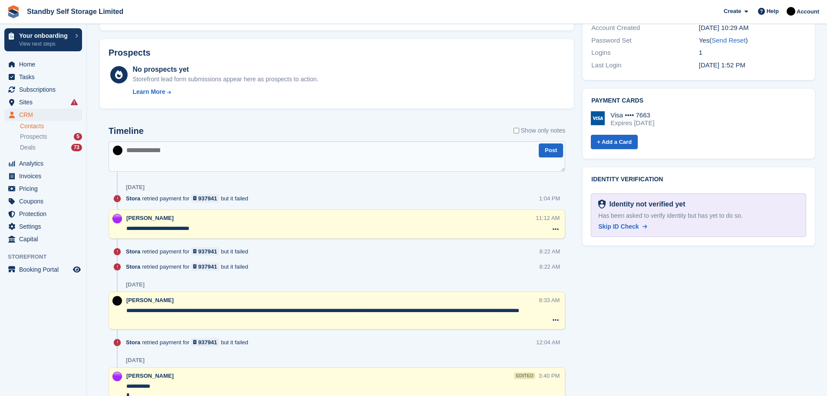
scroll to position [497, 0]
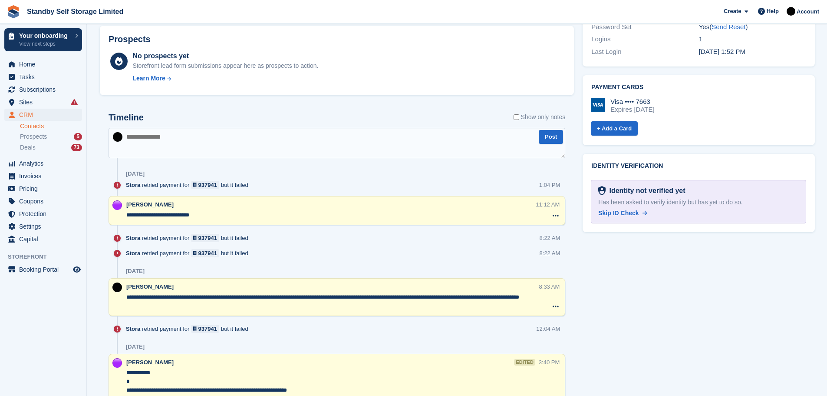
click at [126, 296] on div at bounding box center [117, 297] width 17 height 30
drag, startPoint x: 126, startPoint y: 296, endPoint x: 198, endPoint y: 302, distance: 71.9
click at [198, 302] on textarea "**********" at bounding box center [332, 301] width 412 height 17
click at [159, 142] on textarea at bounding box center [337, 143] width 457 height 30
paste textarea "**********"
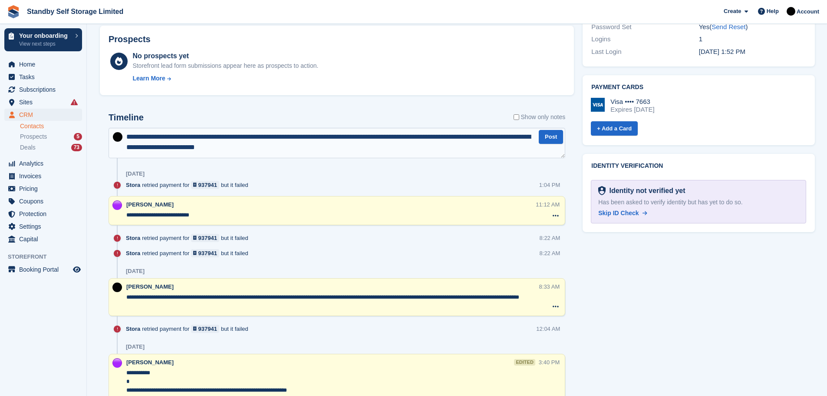
click at [274, 134] on textarea "**********" at bounding box center [337, 143] width 457 height 30
click at [212, 148] on textarea "**********" at bounding box center [337, 143] width 457 height 30
type textarea "**********"
click at [271, 149] on textarea "**********" at bounding box center [337, 143] width 457 height 30
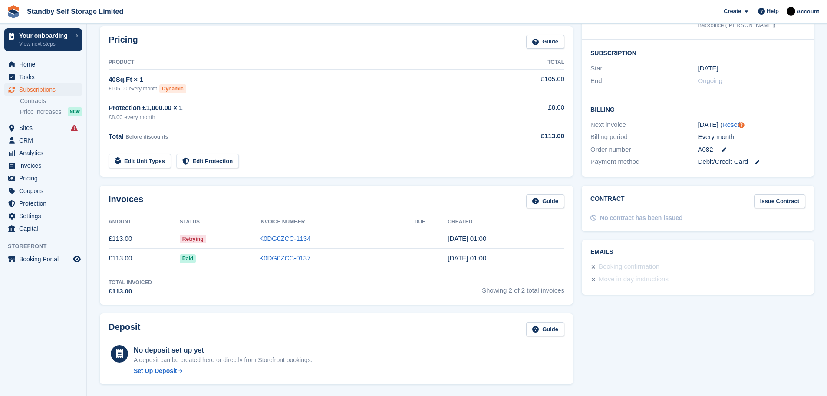
scroll to position [193, 0]
click at [288, 237] on link "K0DG0ZCC-1134" at bounding box center [284, 236] width 51 height 7
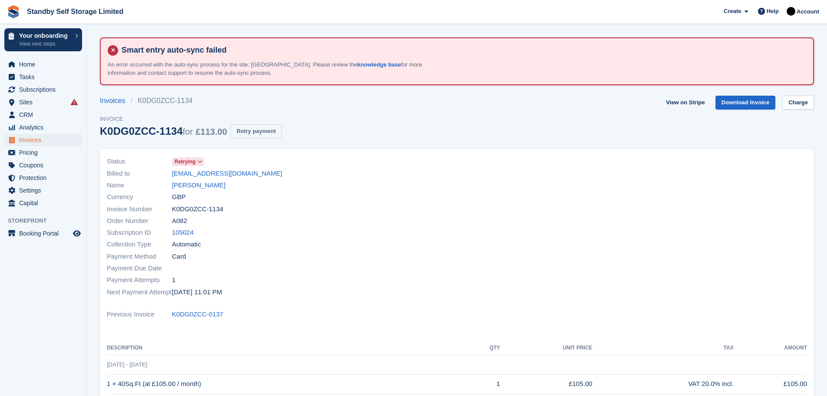
click at [251, 132] on button "Retry payment" at bounding box center [256, 131] width 51 height 14
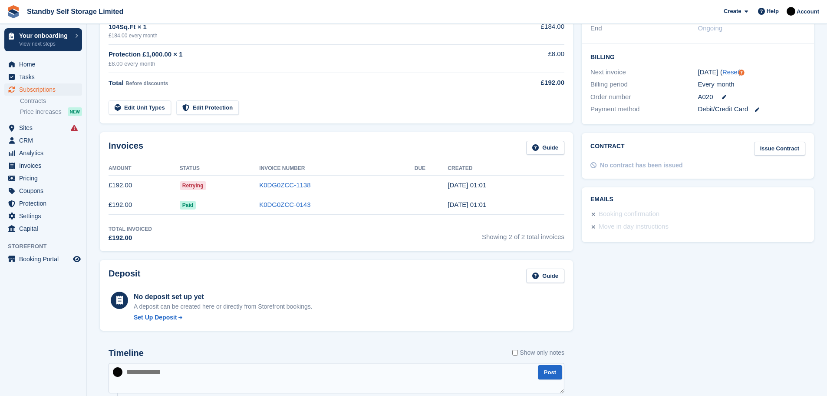
scroll to position [259, 0]
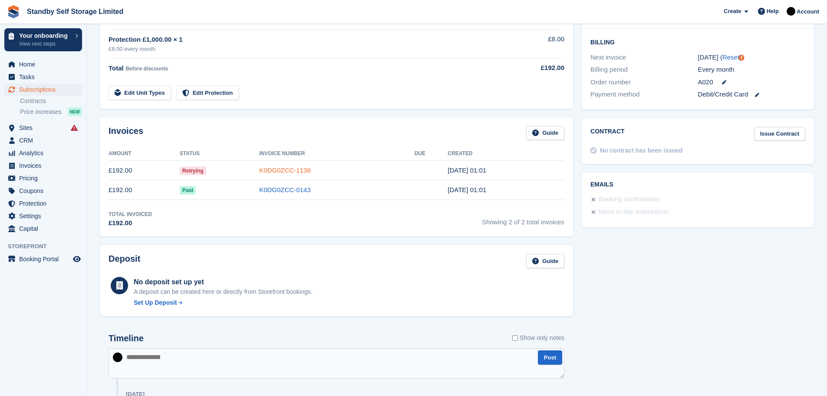
click at [286, 171] on link "K0DG0ZCC-1138" at bounding box center [284, 169] width 51 height 7
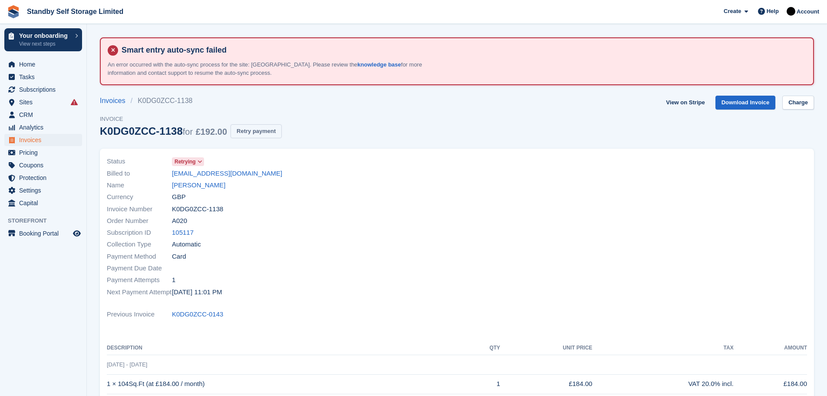
click at [253, 131] on button "Retry payment" at bounding box center [256, 131] width 51 height 14
